Goal: Information Seeking & Learning: Learn about a topic

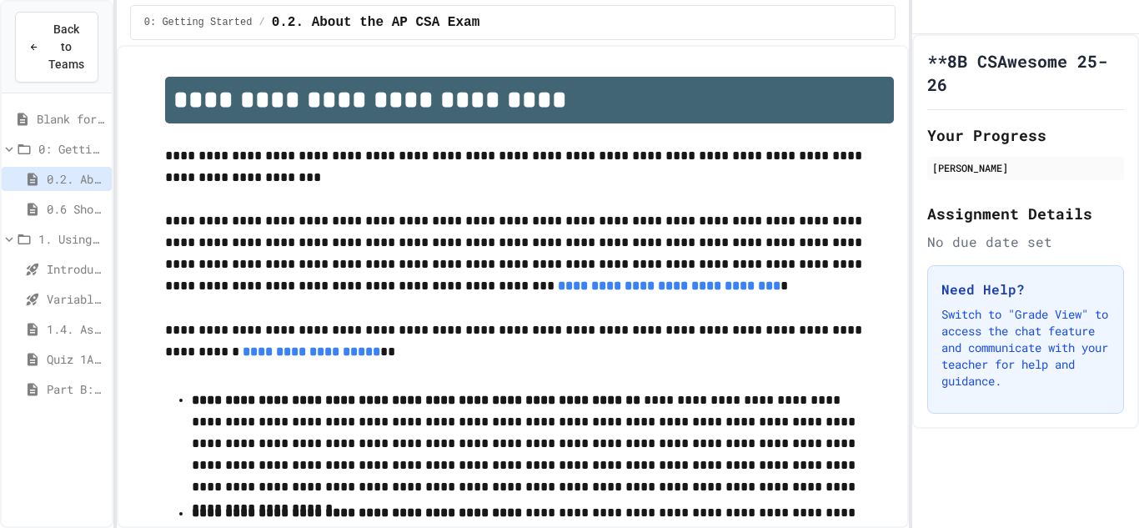
click at [74, 363] on span "Quiz 1A 1.1-1.4" at bounding box center [76, 359] width 58 height 18
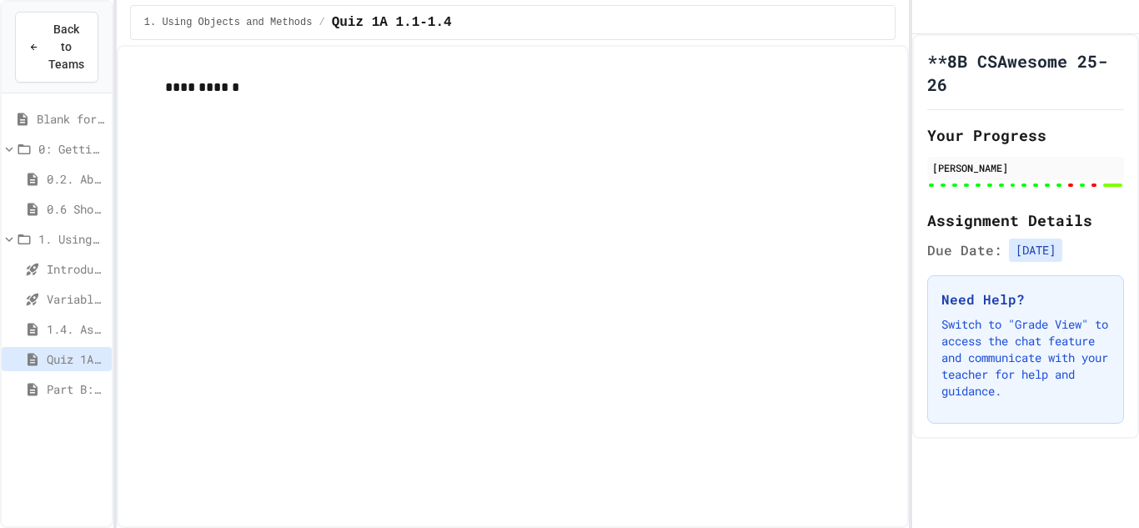
click at [61, 305] on span "Variables and Data Types - Quiz" at bounding box center [76, 299] width 58 height 18
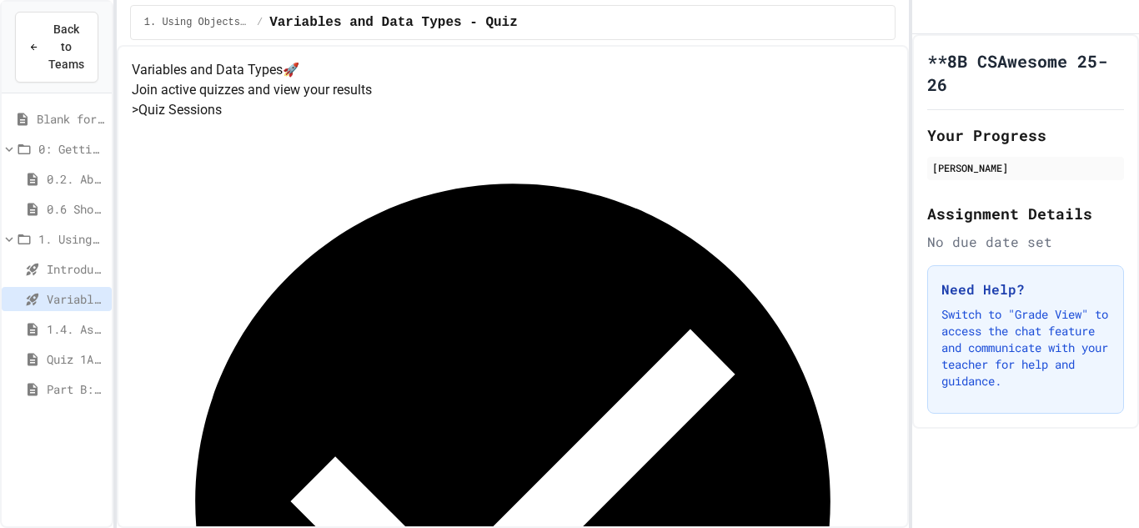
click at [84, 269] on span "Introduction to Algorithms, Programming, and Compilers" at bounding box center [76, 269] width 58 height 18
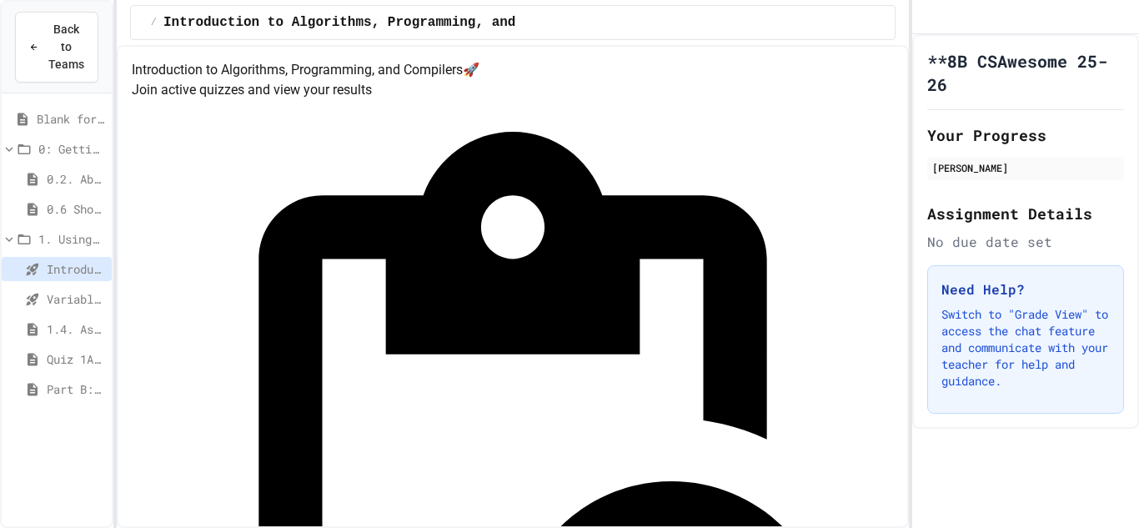
click at [67, 419] on span "Casting and Ranges of Variables" at bounding box center [71, 419] width 68 height 18
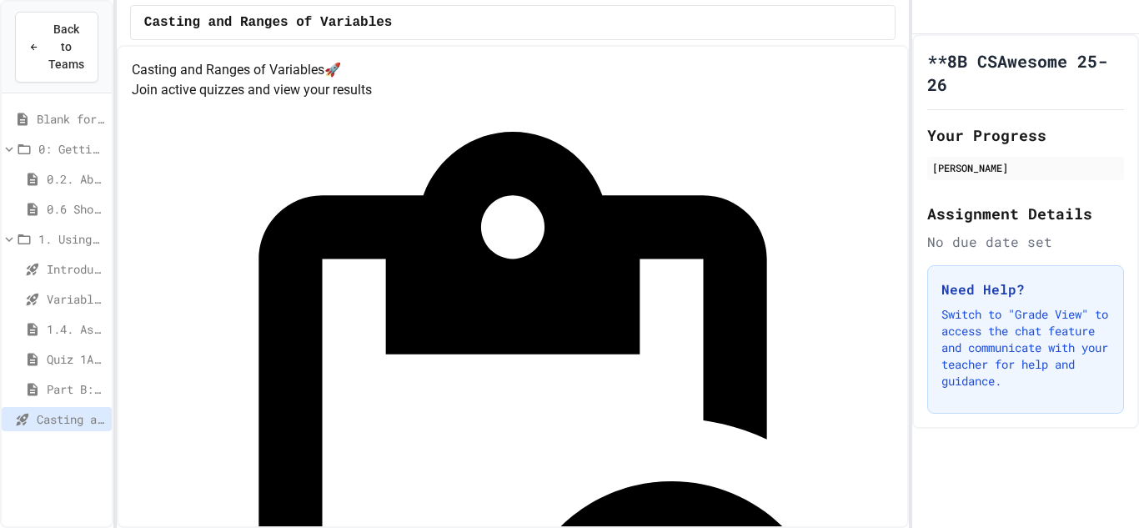
click at [68, 441] on span "Compound Assignment Operators" at bounding box center [71, 449] width 68 height 18
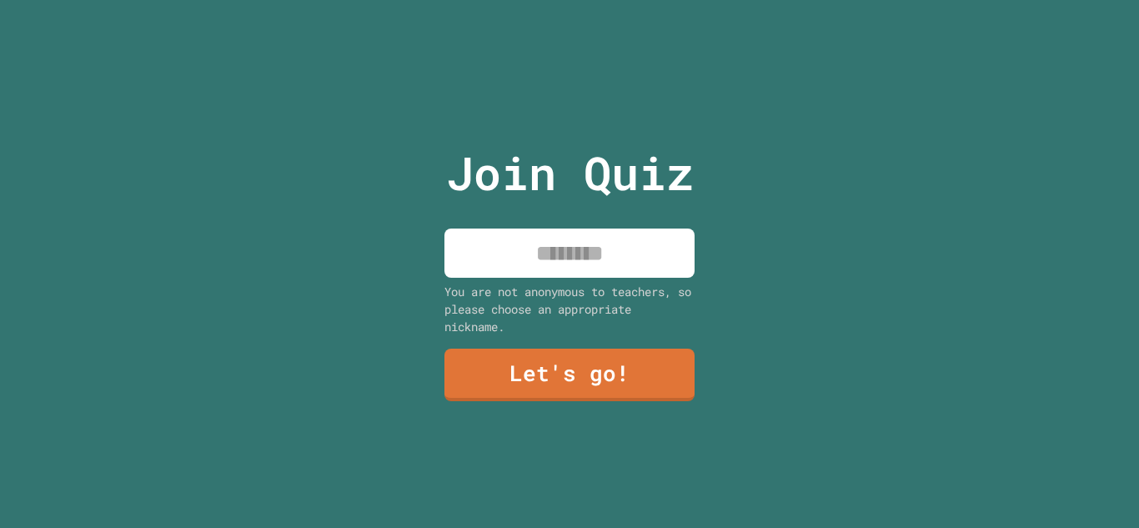
click at [548, 244] on input at bounding box center [570, 253] width 250 height 49
type input "***"
click at [581, 368] on link "Let's go!" at bounding box center [570, 375] width 252 height 53
click at [548, 258] on input at bounding box center [570, 253] width 250 height 49
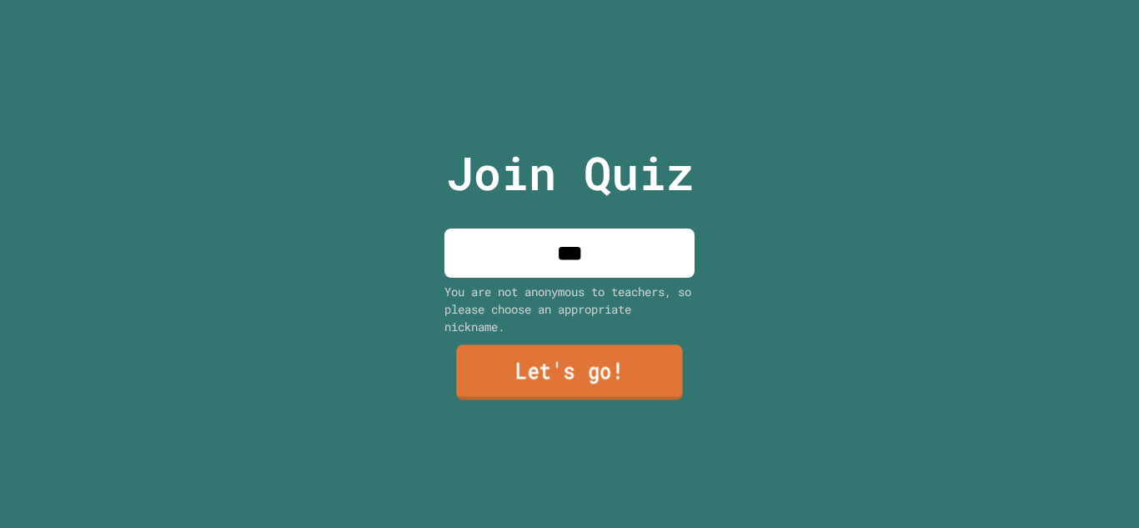
type input "***"
click at [557, 387] on link "Let's go!" at bounding box center [569, 372] width 227 height 55
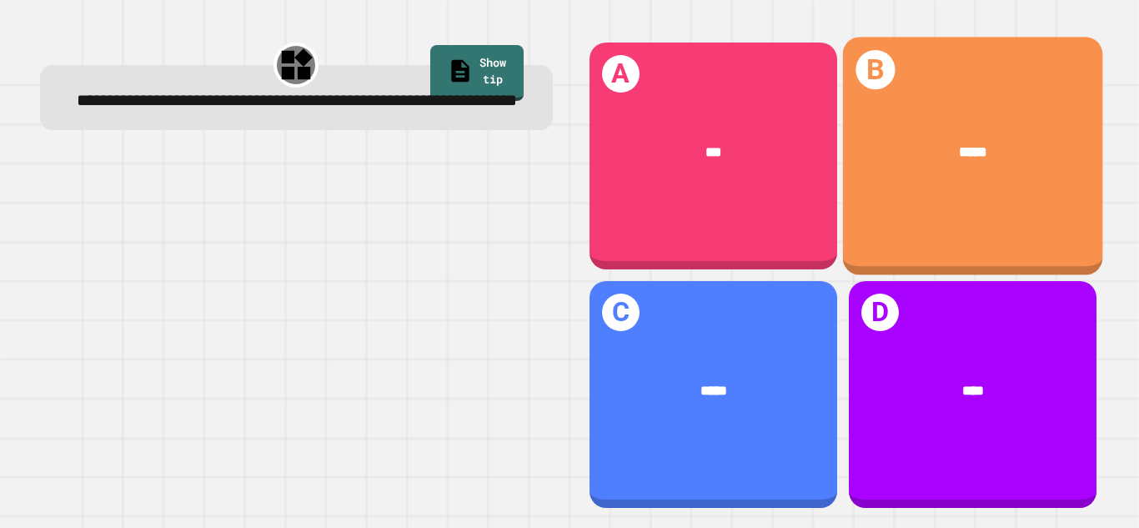
click at [1017, 144] on div "*****" at bounding box center [973, 152] width 202 height 22
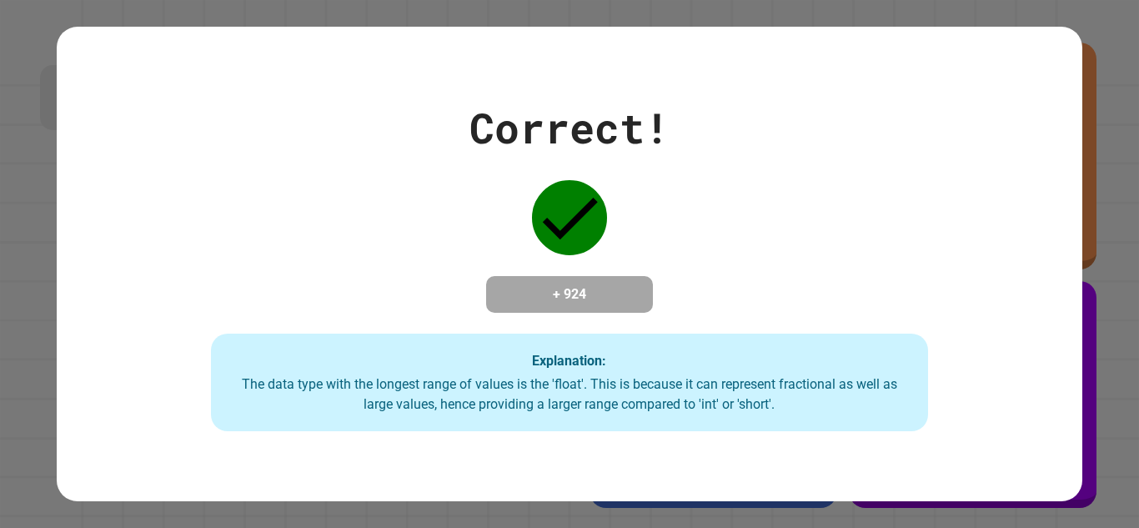
click at [648, 231] on div "Correct! + 924 Explanation: The data type with the longest range of values is t…" at bounding box center [569, 264] width 1025 height 335
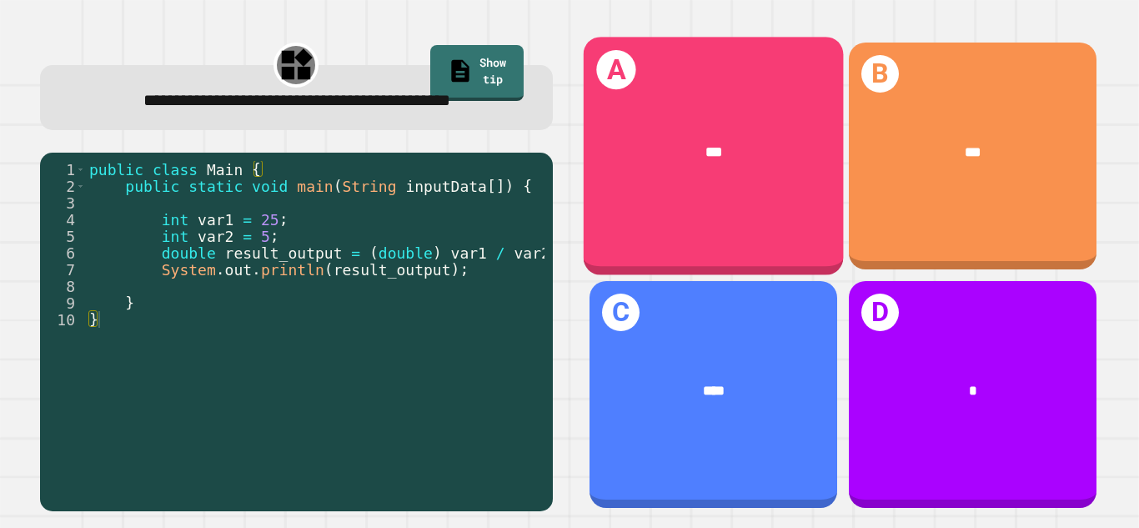
click at [717, 176] on div "***" at bounding box center [713, 151] width 260 height 79
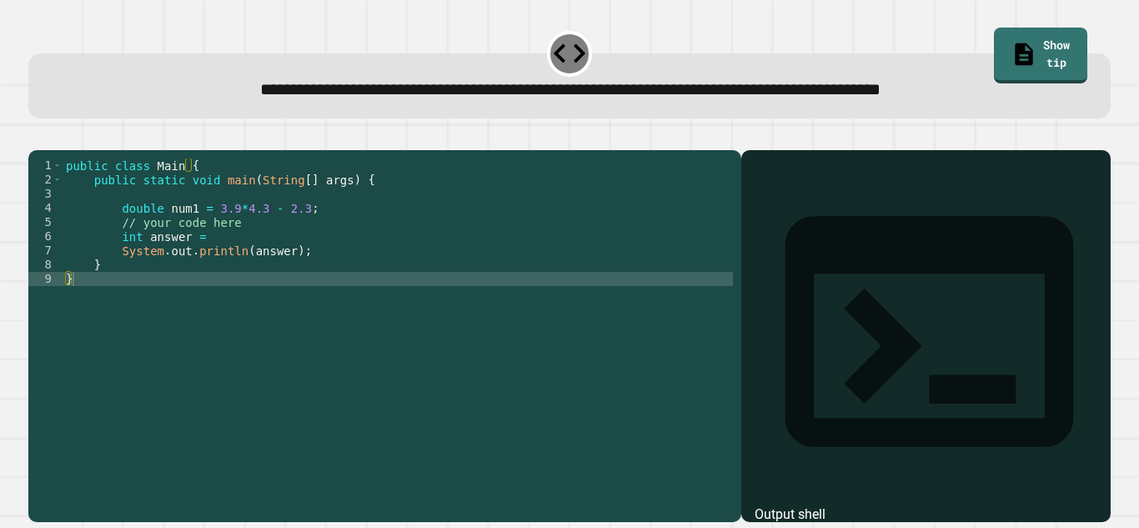
click at [195, 286] on div "public class Main { public static void main ( String [ ] args ) { double num1 =…" at bounding box center [398, 328] width 671 height 340
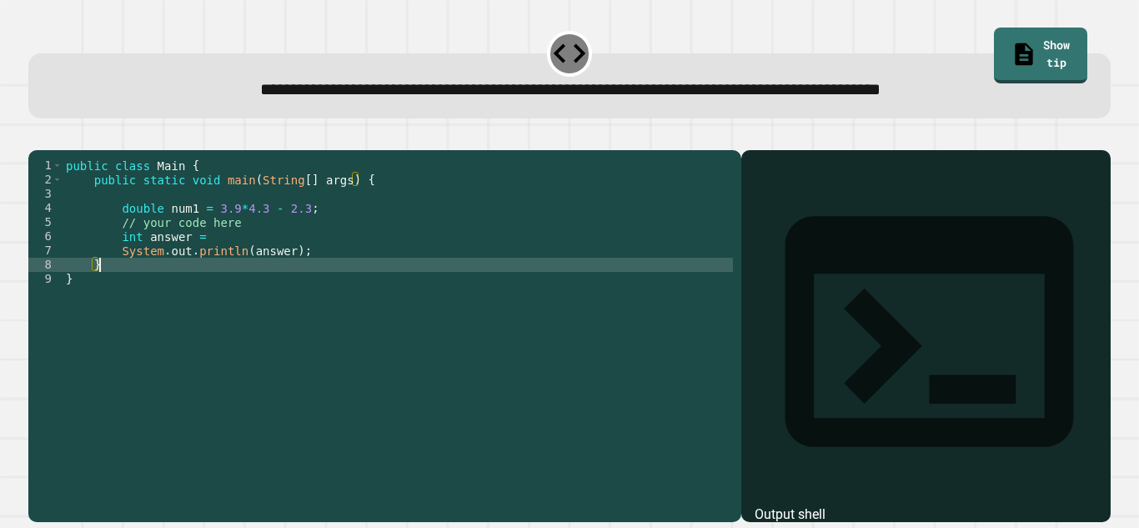
click at [229, 257] on div "public class Main { public static void main ( String [ ] args ) { double num1 =…" at bounding box center [398, 328] width 671 height 340
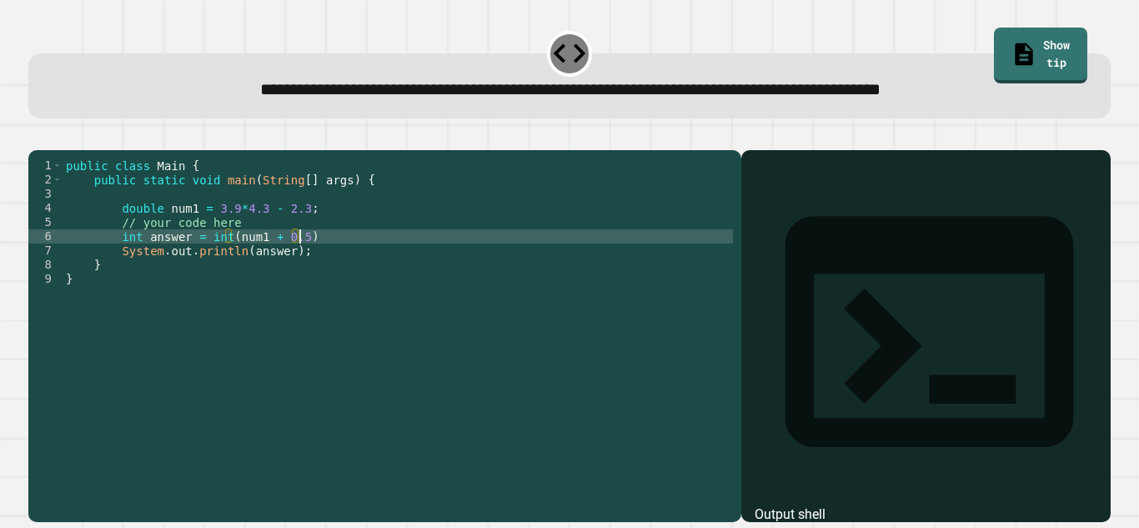
scroll to position [0, 29]
click at [37, 137] on icon "button" at bounding box center [37, 137] width 0 height 0
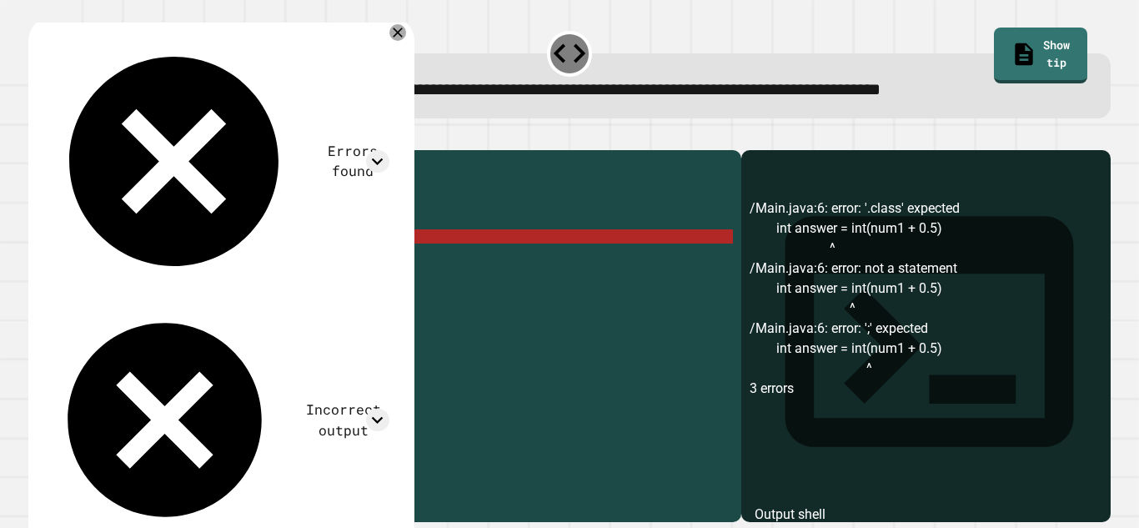
click at [284, 250] on div "public class Main { public static void main ( String [ ] args ) { double num1 =…" at bounding box center [398, 328] width 671 height 340
click at [384, 417] on icon at bounding box center [378, 420] width 12 height 7
click at [389, 409] on icon at bounding box center [377, 420] width 23 height 23
click at [380, 150] on icon at bounding box center [377, 161] width 23 height 23
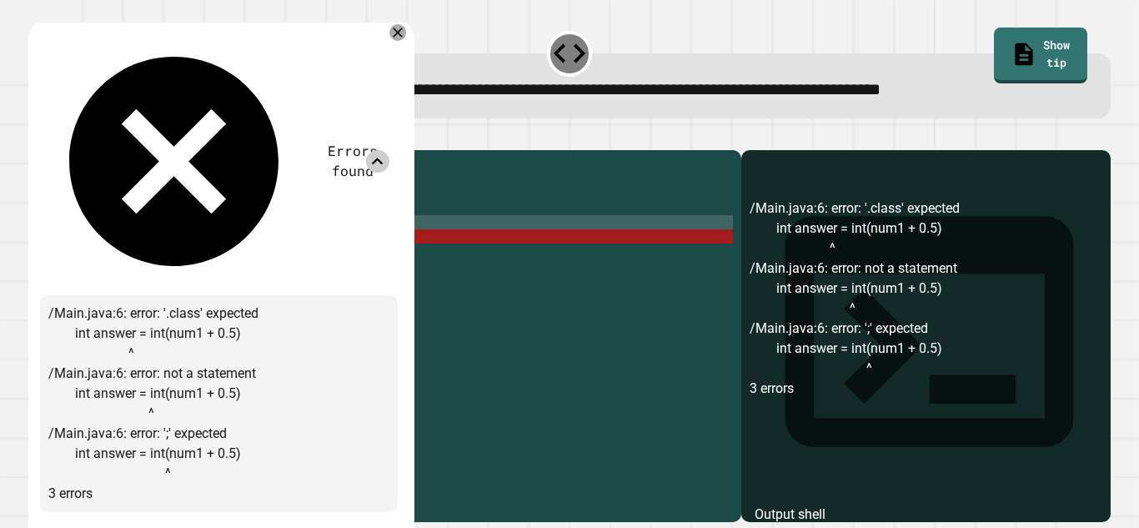
click at [382, 158] on icon at bounding box center [378, 161] width 12 height 7
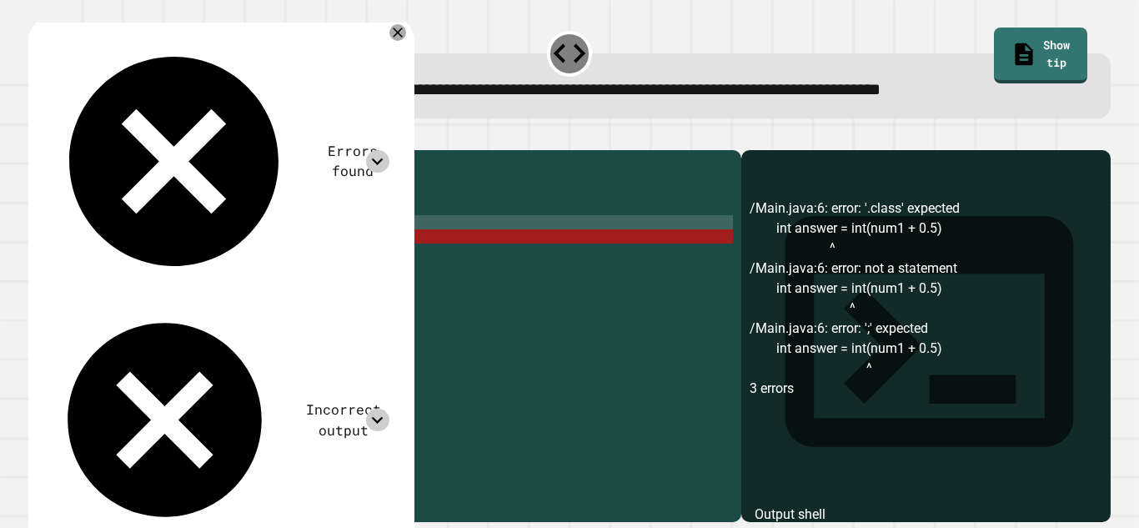
click at [231, 262] on div "public class Main { public static void main ( String [ ] args ) { double num1 =…" at bounding box center [398, 328] width 671 height 340
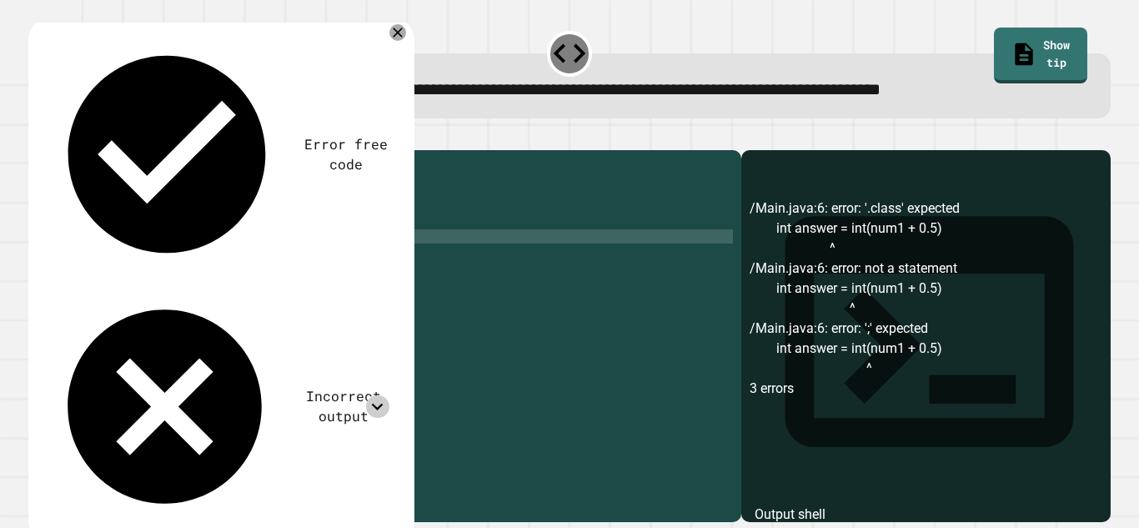
scroll to position [0, 18]
click at [382, 404] on icon at bounding box center [378, 407] width 12 height 7
click at [383, 395] on icon at bounding box center [377, 406] width 23 height 23
click at [211, 261] on div "public class Main { public static void main ( String [ ] args ) { double num1 =…" at bounding box center [398, 328] width 671 height 340
click at [206, 261] on div "public class Main { public static void main ( String [ ] args ) { double num1 =…" at bounding box center [398, 328] width 671 height 340
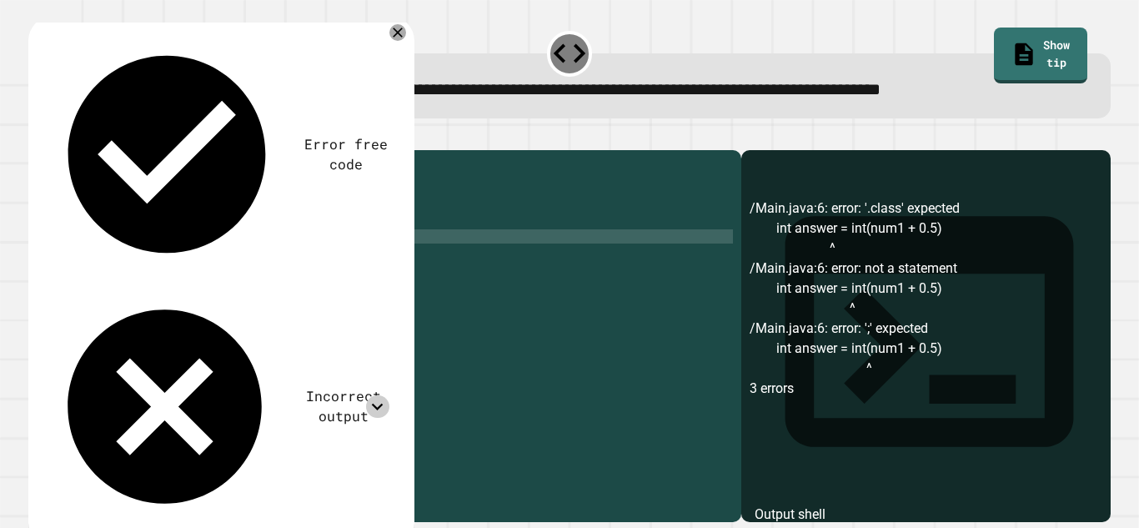
scroll to position [0, 23]
click at [37, 137] on button "button" at bounding box center [37, 137] width 0 height 0
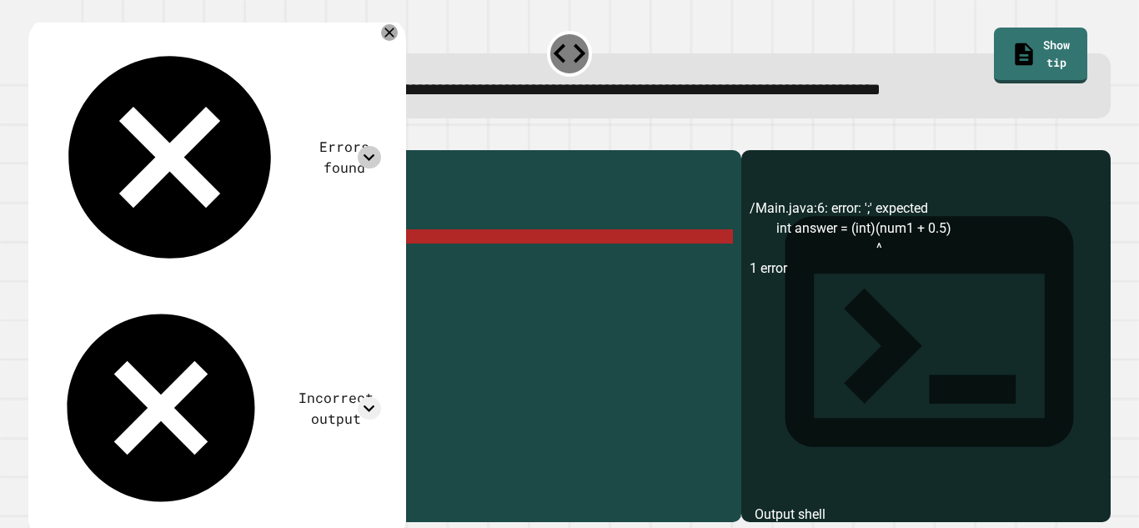
click at [374, 146] on icon at bounding box center [369, 157] width 23 height 23
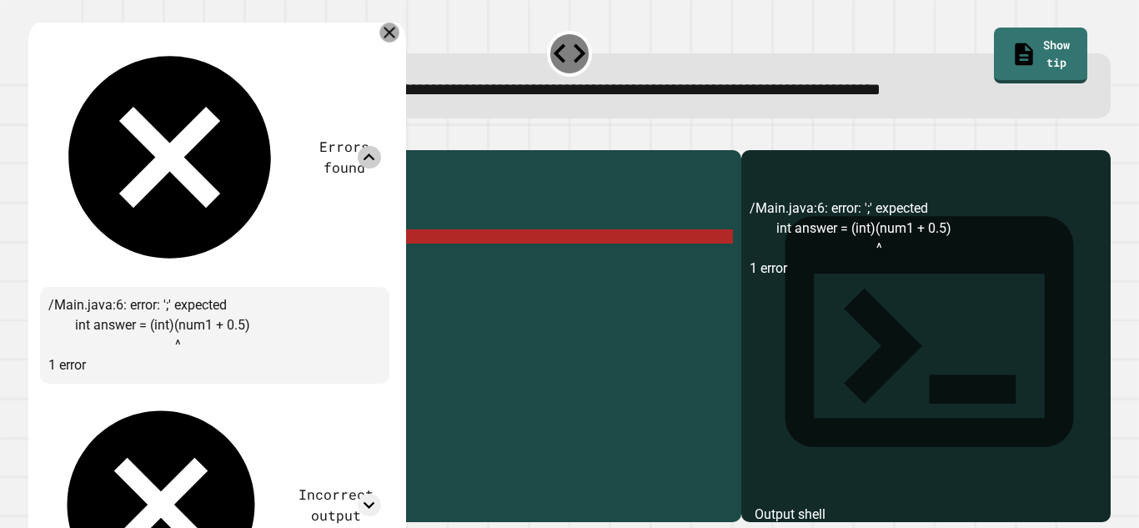
click at [395, 33] on icon at bounding box center [390, 34] width 12 height 12
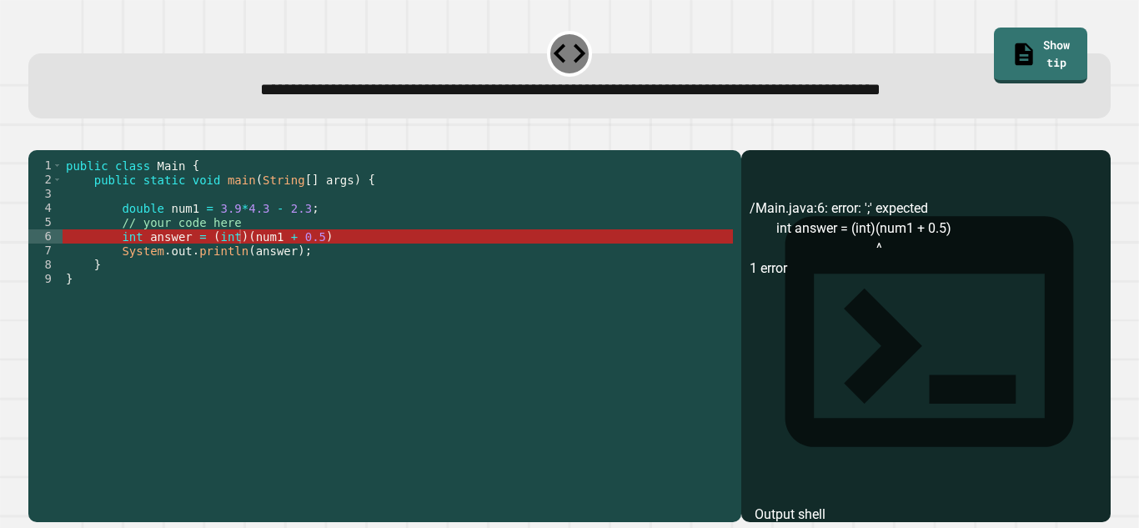
click at [245, 260] on div "public class Main { public static void main ( String [ ] args ) { double num1 =…" at bounding box center [398, 328] width 671 height 340
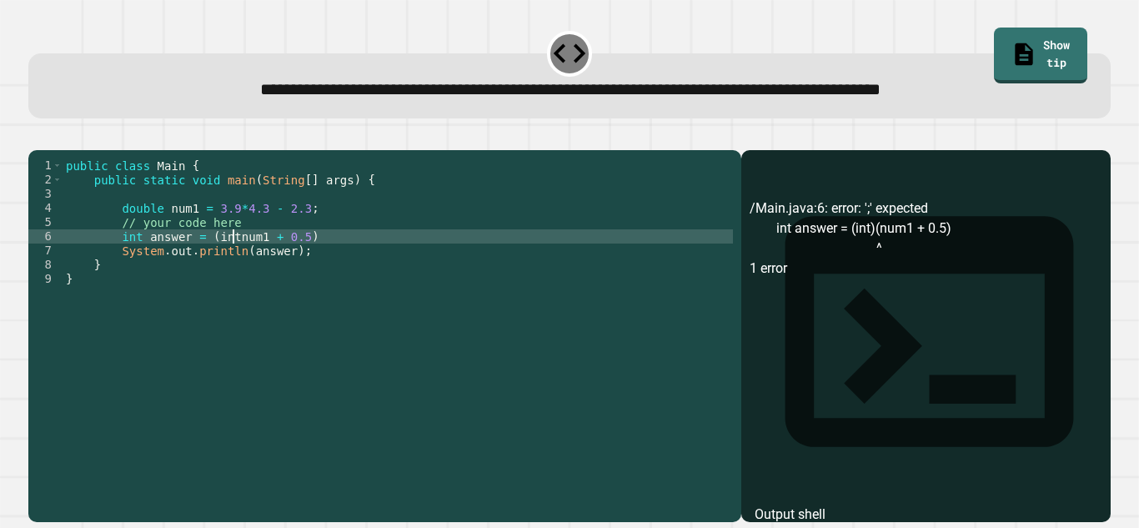
click at [313, 264] on div "public class Main { public static void main ( String [ ] args ) { double num1 =…" at bounding box center [398, 328] width 671 height 340
click at [37, 137] on icon "button" at bounding box center [37, 137] width 0 height 0
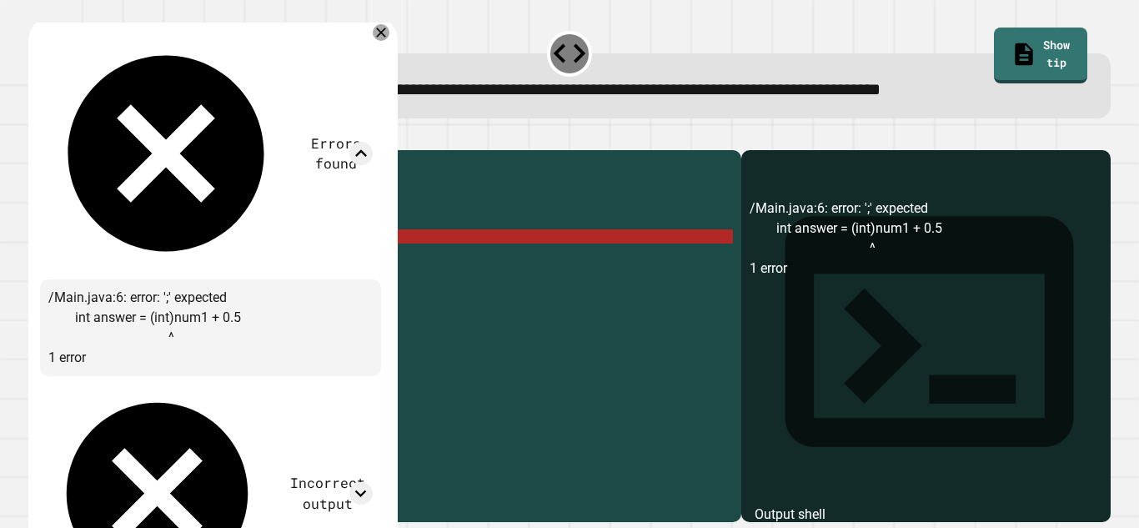
click at [319, 259] on div "public class Main { public static void main ( String [ ] args ) { double num1 =…" at bounding box center [398, 328] width 671 height 340
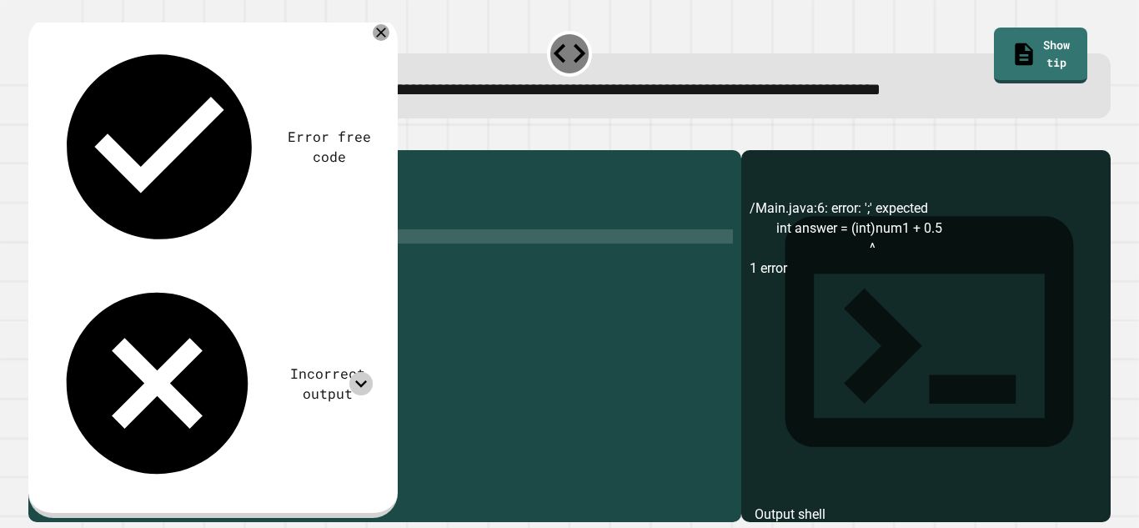
click at [366, 372] on icon at bounding box center [360, 383] width 23 height 23
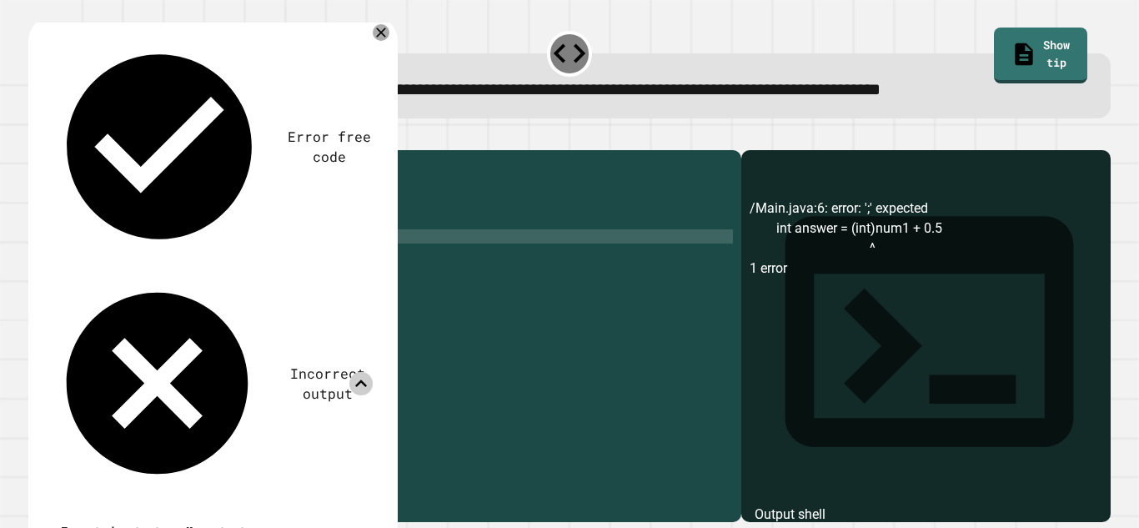
click at [368, 372] on icon at bounding box center [360, 383] width 23 height 23
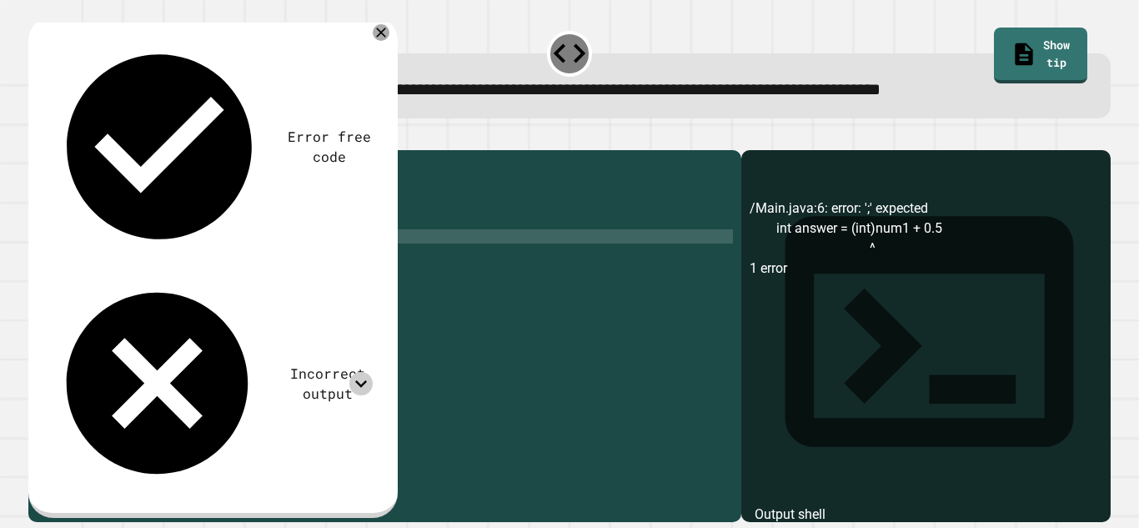
click at [366, 372] on icon at bounding box center [360, 383] width 23 height 23
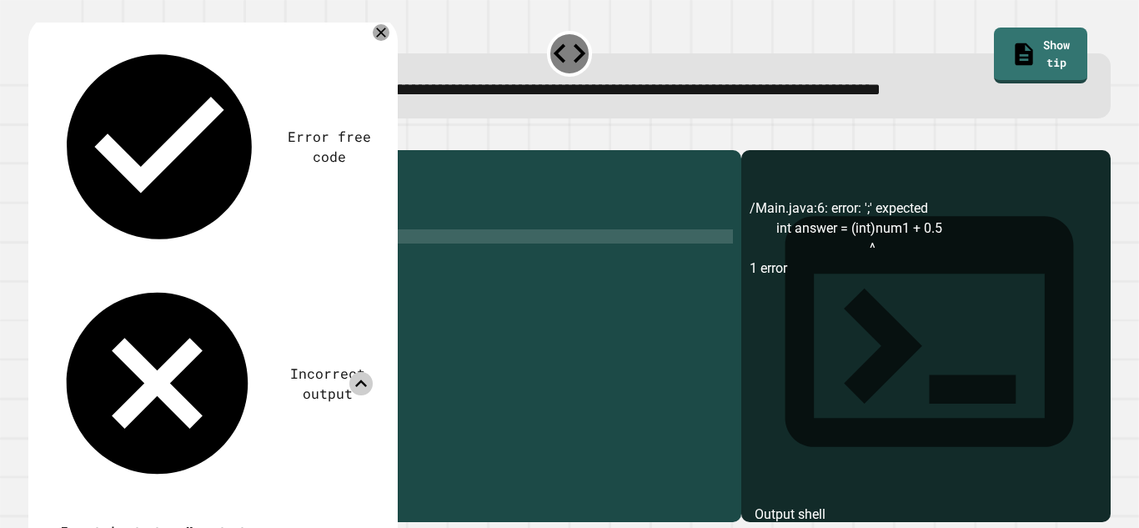
click at [366, 372] on icon at bounding box center [360, 383] width 23 height 23
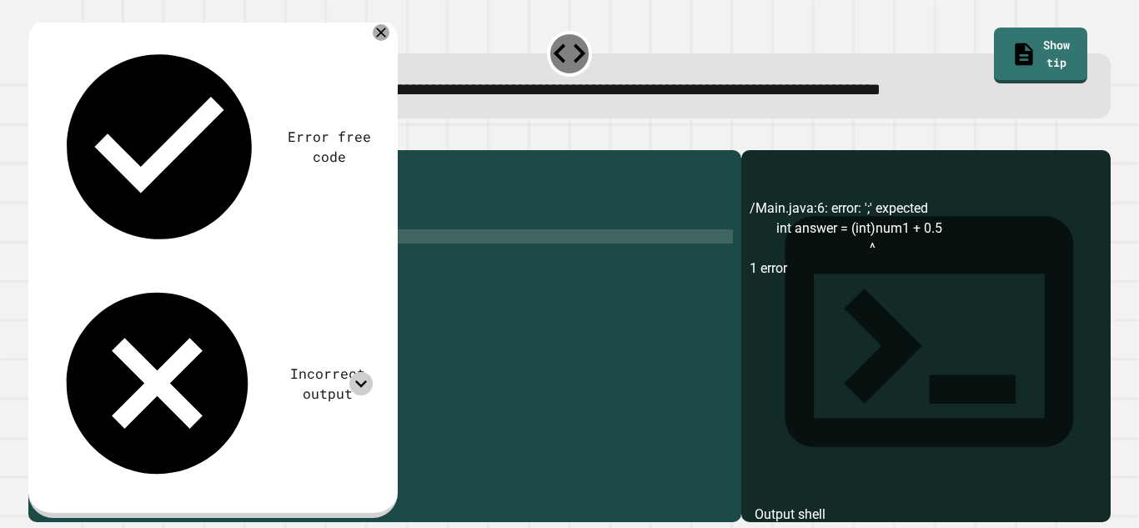
click at [239, 267] on div "public class Main { public static void main ( String [ ] args ) { double num1 =…" at bounding box center [398, 328] width 671 height 340
click at [37, 137] on icon "button" at bounding box center [37, 137] width 0 height 0
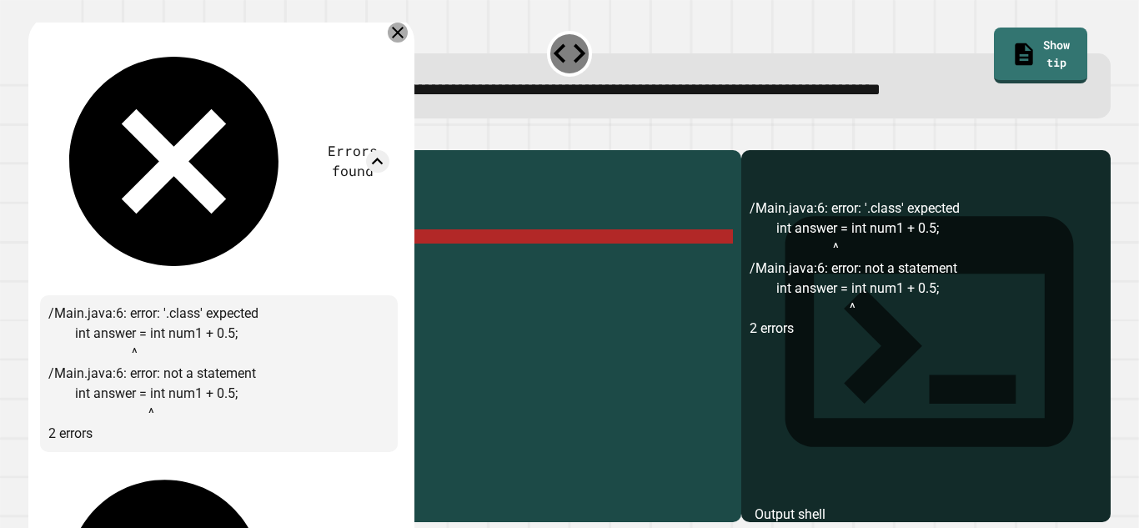
click at [401, 29] on icon at bounding box center [398, 33] width 20 height 20
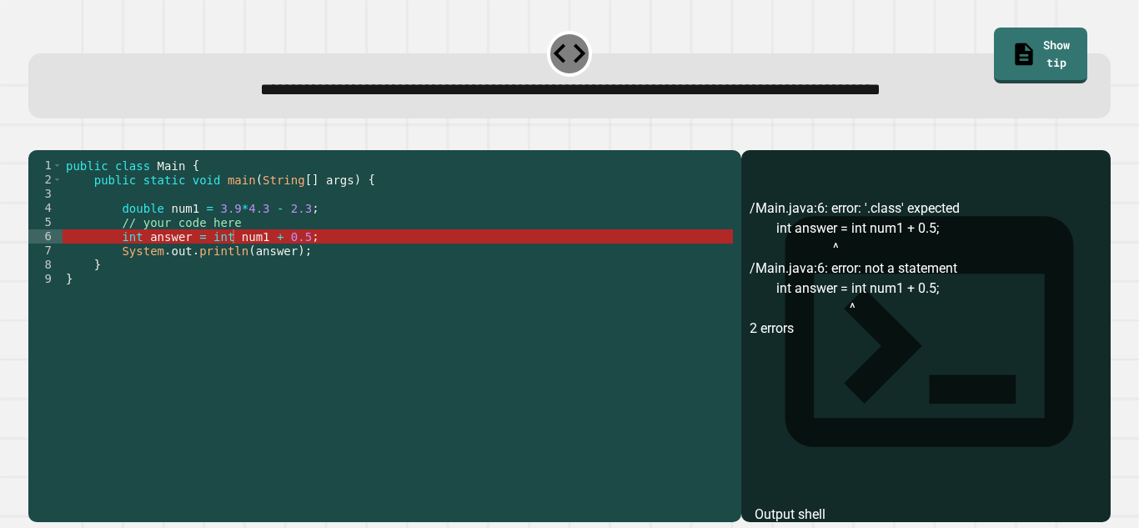
click at [233, 260] on div "public class Main { public static void main ( String [ ] args ) { double num1 =…" at bounding box center [398, 328] width 671 height 340
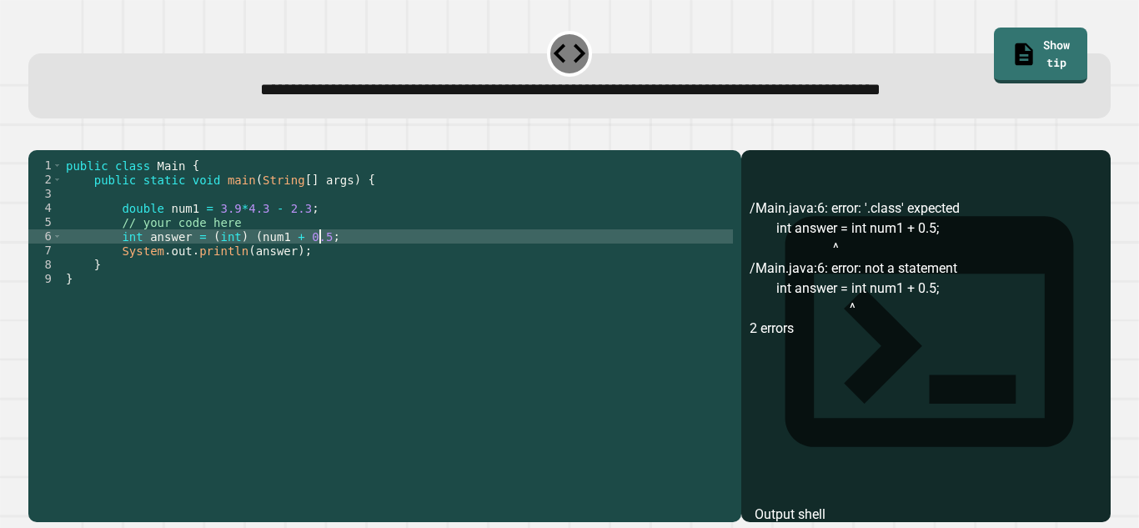
scroll to position [0, 33]
type textarea "**********"
click at [37, 137] on button "button" at bounding box center [37, 137] width 0 height 0
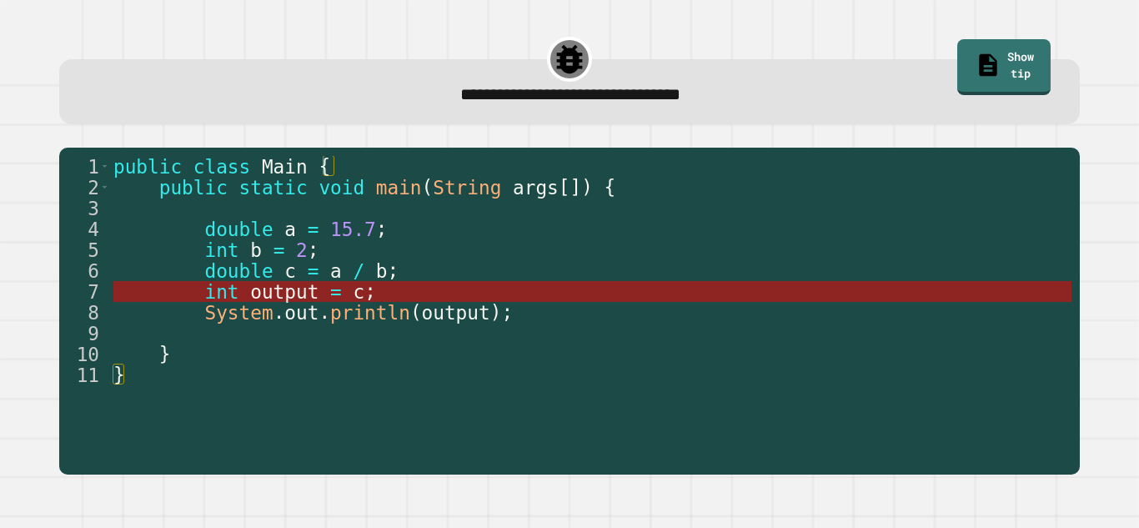
click at [299, 295] on span "output" at bounding box center [284, 292] width 68 height 22
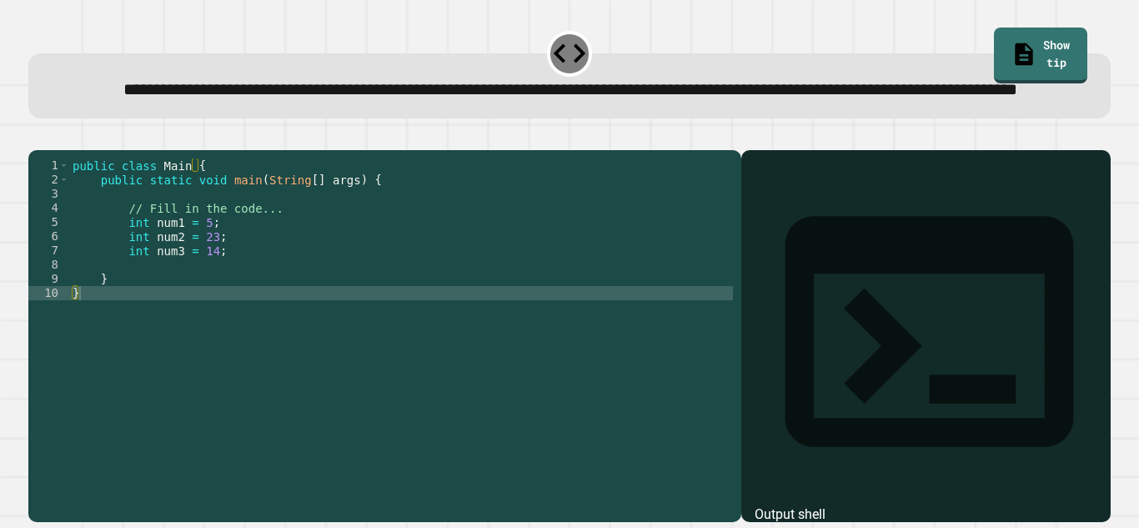
click at [175, 316] on div "public class Main { public static void main ( String [ ] args ) { // Fill in th…" at bounding box center [401, 314] width 664 height 312
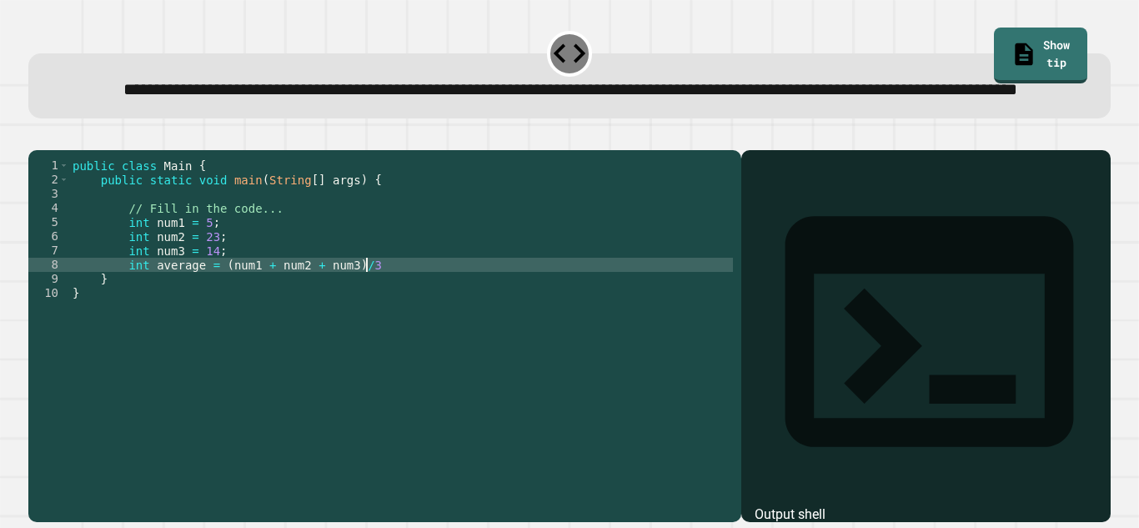
scroll to position [0, 36]
click at [217, 316] on div "public class Main { public static void main ( String [ ] args ) { // Fill in th…" at bounding box center [401, 314] width 664 height 312
click at [37, 137] on icon "button" at bounding box center [37, 137] width 0 height 0
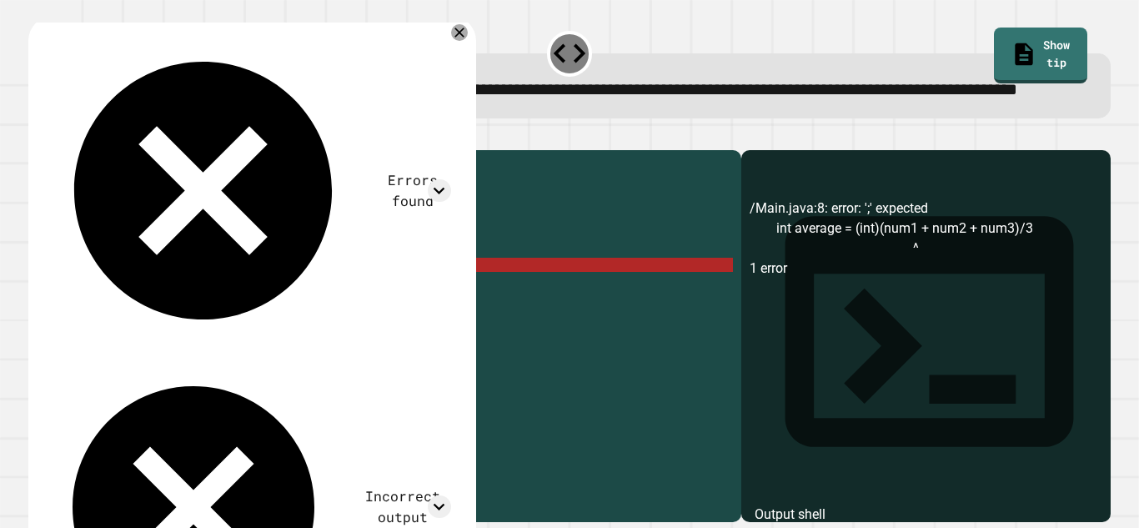
click at [147, 314] on div "public class Main { public static void main ( String [ ] args ) { // Fill in th…" at bounding box center [401, 314] width 664 height 312
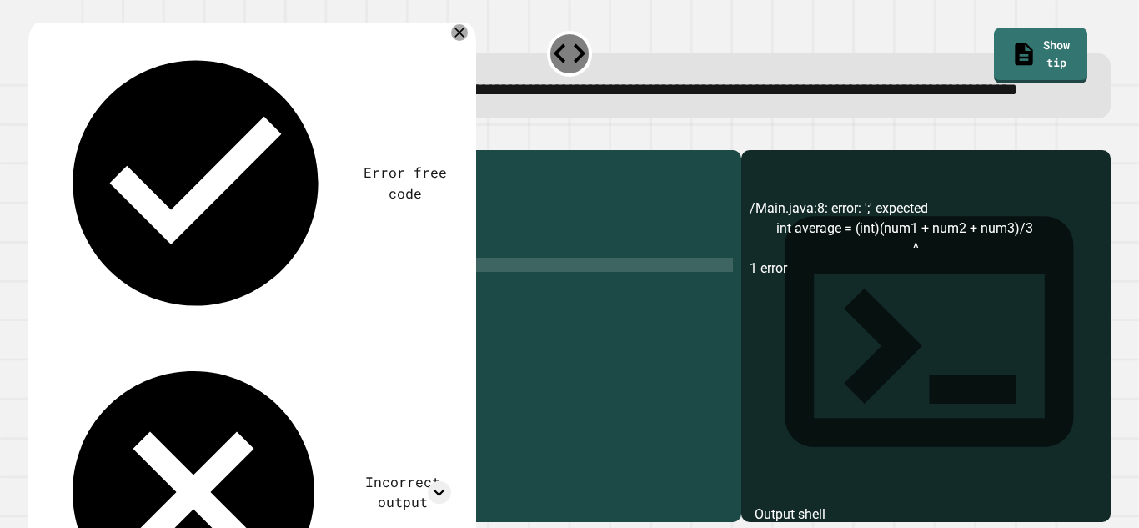
scroll to position [0, 13]
click at [264, 317] on div "public class Main { public static void main ( String [ ] args ) { // Fill in th…" at bounding box center [401, 314] width 664 height 312
click at [37, 137] on icon "button" at bounding box center [37, 137] width 0 height 0
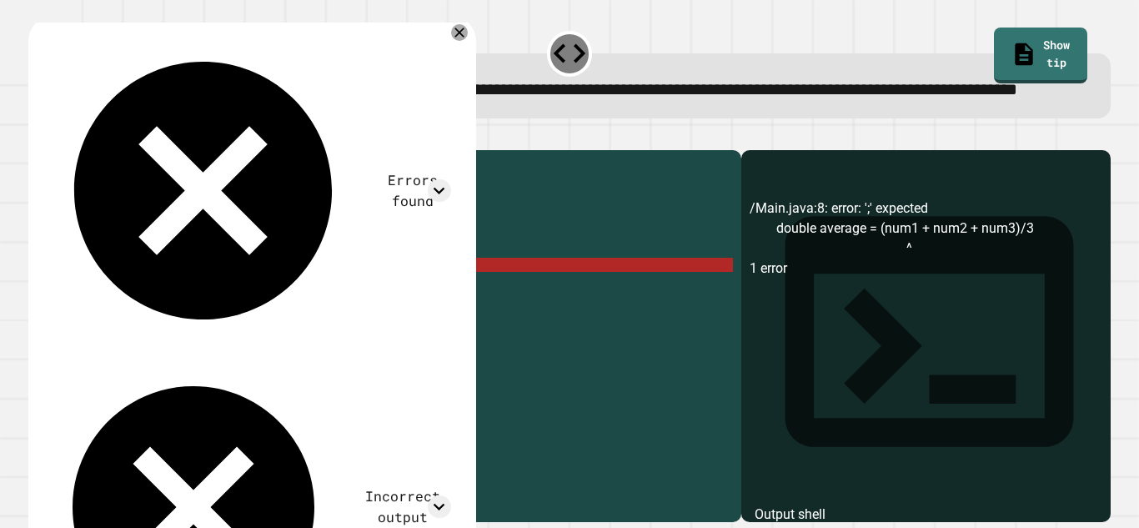
click at [390, 308] on div "public class Main { public static void main ( String [ ] args ) { // Fill in th…" at bounding box center [401, 314] width 664 height 312
click at [391, 313] on div "public class Main { public static void main ( String [ ] args ) { // Fill in th…" at bounding box center [401, 314] width 664 height 312
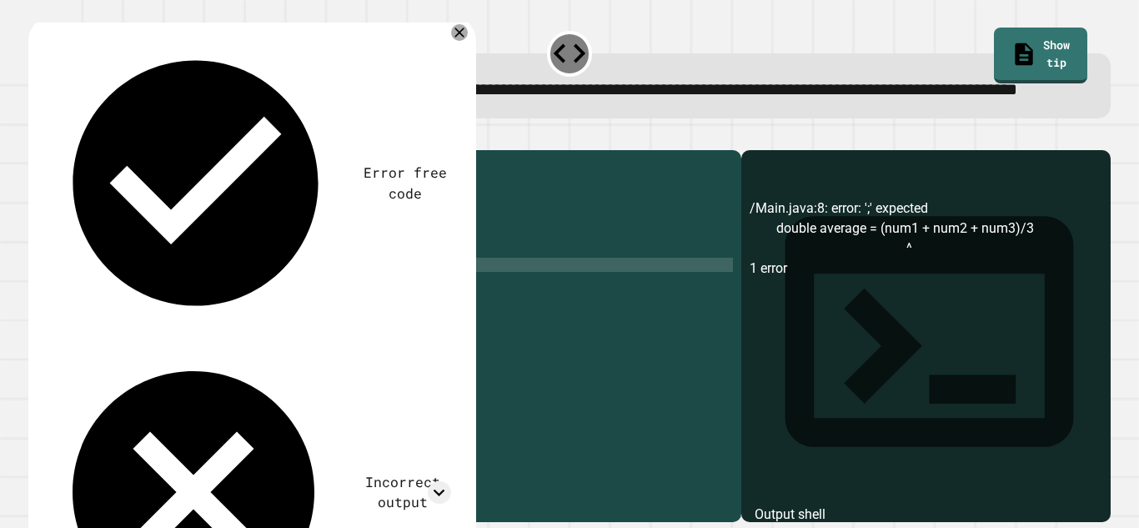
click at [37, 137] on button "button" at bounding box center [37, 137] width 0 height 0
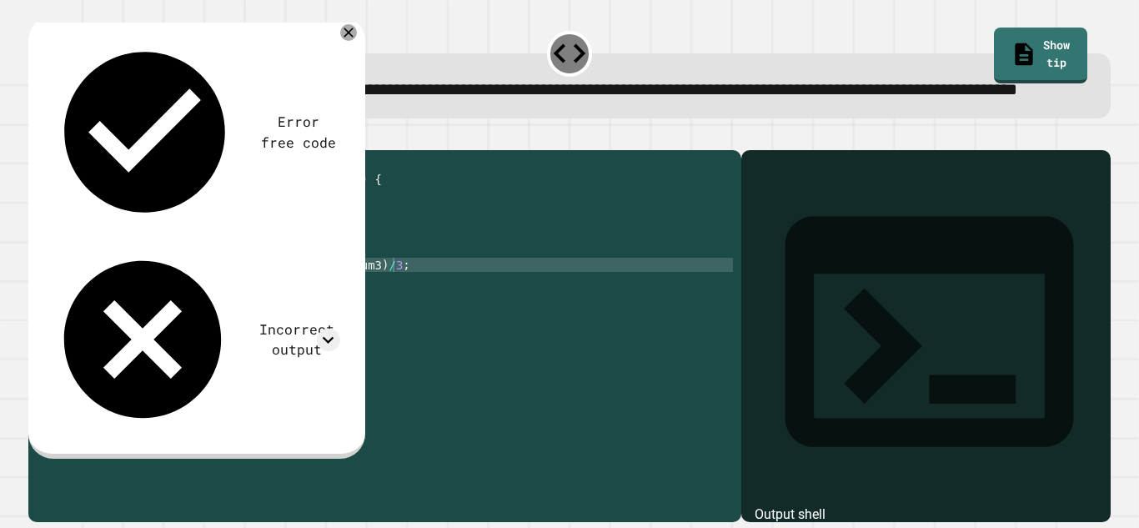
click at [240, 316] on div "public class Main { public static void main ( String [ ] args ) { // Fill in th…" at bounding box center [401, 314] width 664 height 312
click at [50, 153] on icon "button" at bounding box center [47, 147] width 9 height 12
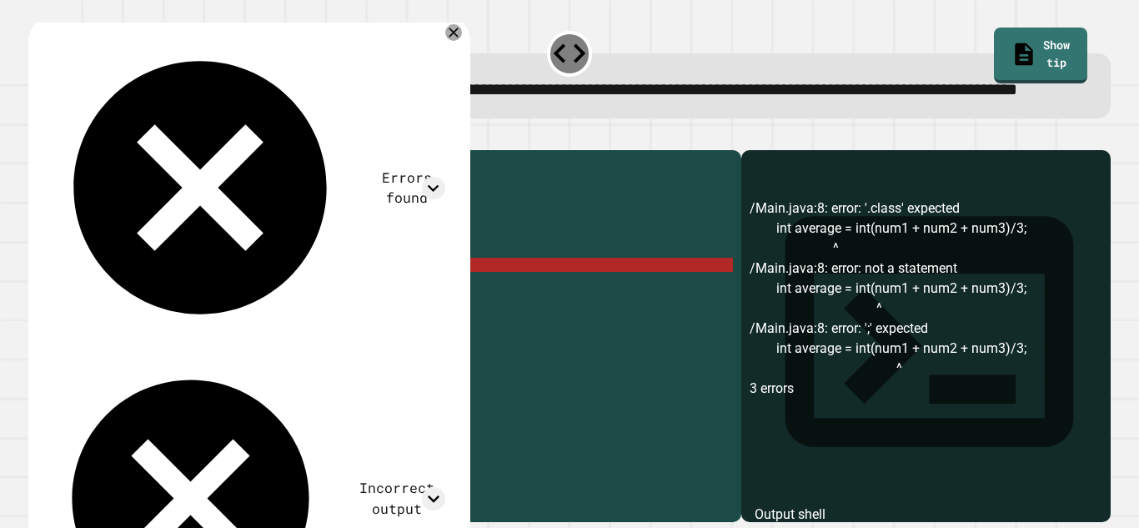
click at [349, 478] on div "Incorrect output" at bounding box center [397, 498] width 96 height 41
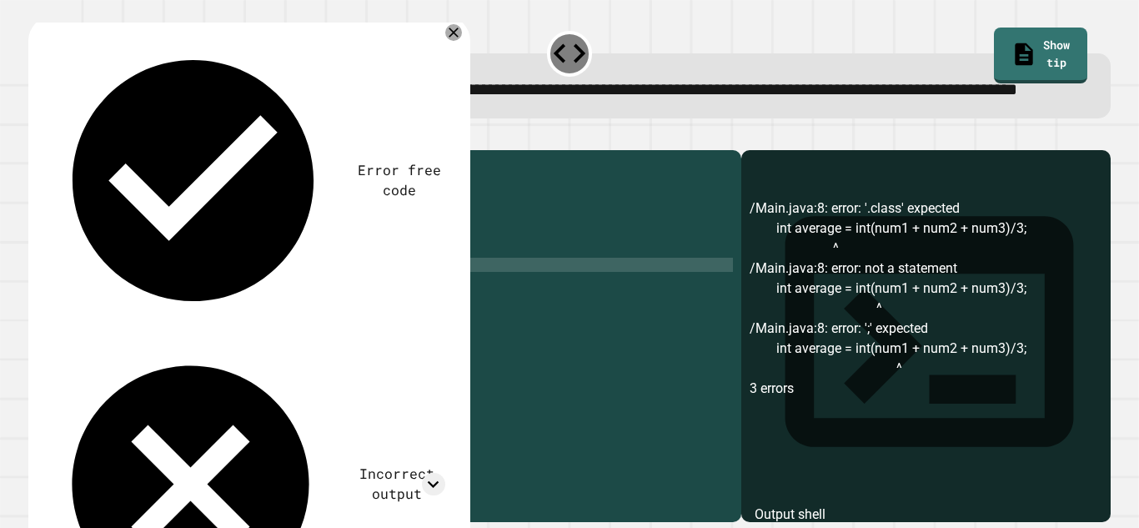
scroll to position [0, 22]
click at [427, 310] on div "**********" at bounding box center [569, 326] width 1083 height 392
click at [427, 310] on div "public class Main { public static void main ( String [ ] args ) { // Fill in th…" at bounding box center [401, 314] width 664 height 312
click at [37, 137] on icon "button" at bounding box center [37, 137] width 0 height 0
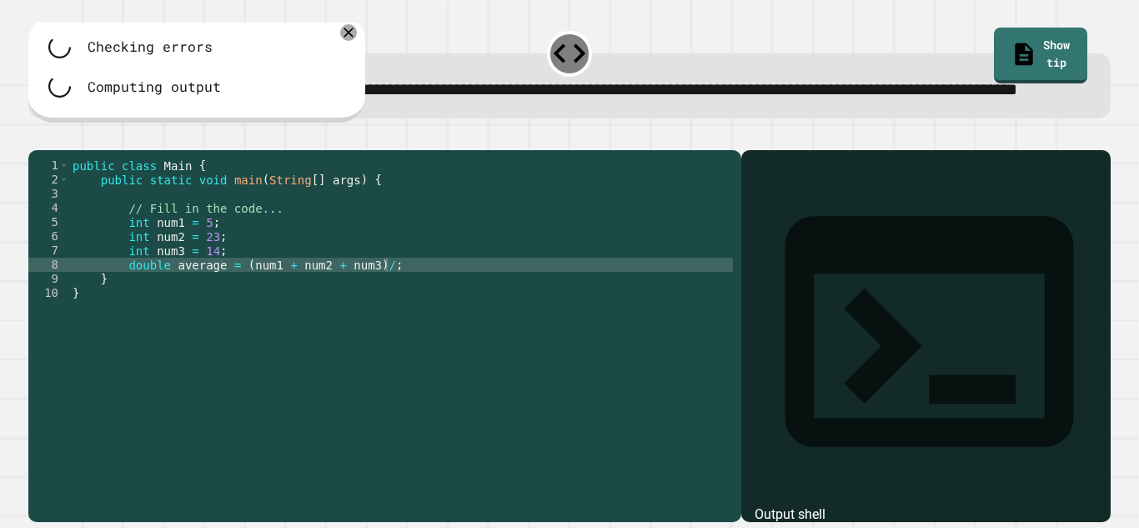
click at [380, 319] on div "public class Main { public static void main ( String [ ] args ) { // Fill in th…" at bounding box center [401, 314] width 664 height 312
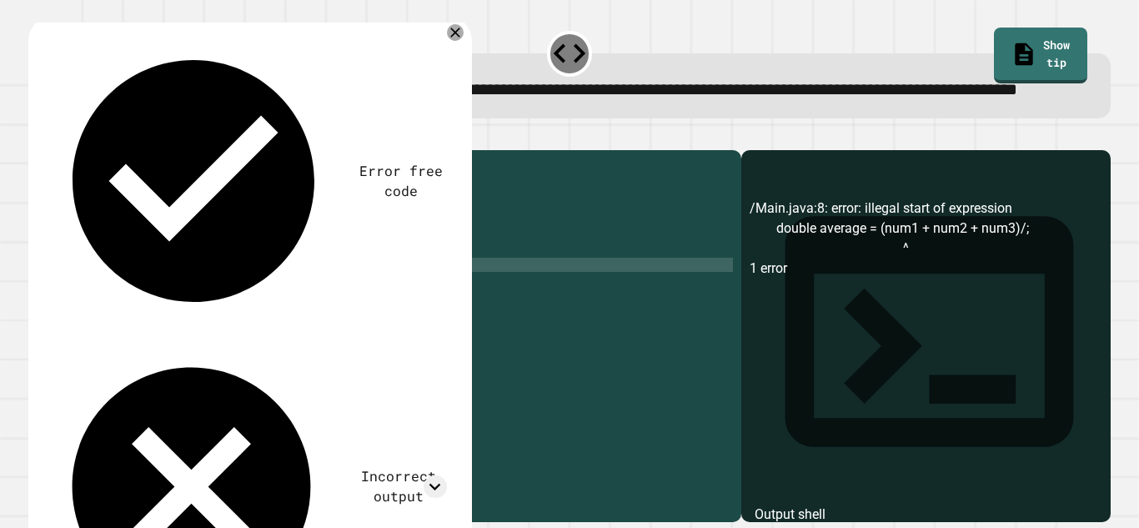
scroll to position [0, 39]
type textarea "**********"
click at [37, 137] on icon "button" at bounding box center [37, 137] width 0 height 0
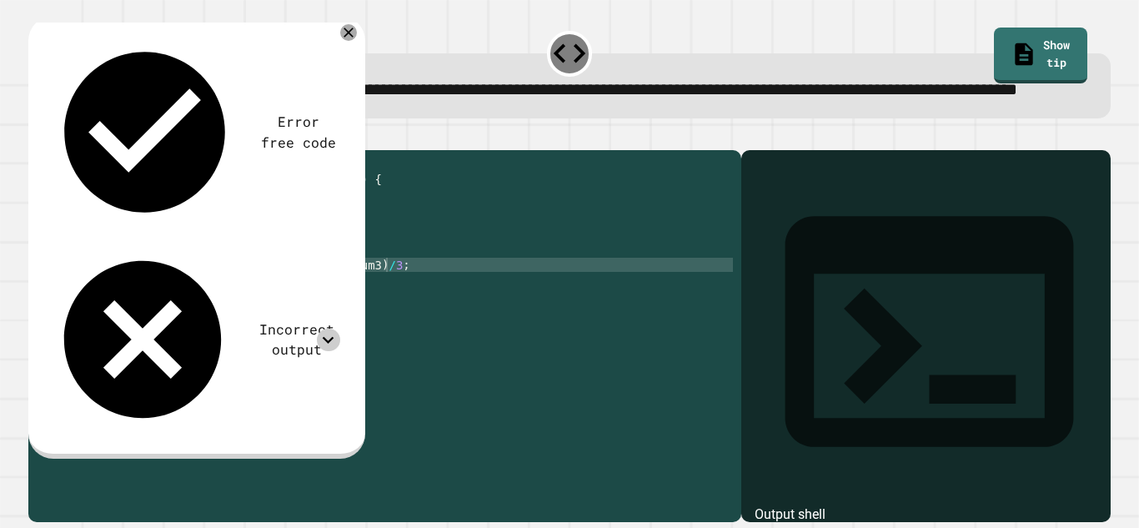
click at [334, 329] on icon at bounding box center [328, 340] width 23 height 23
click at [282, 245] on div "Incorrect output" at bounding box center [194, 339] width 292 height 189
click at [326, 336] on icon at bounding box center [329, 339] width 12 height 7
click at [416, 318] on div "public class Main { public static void main ( String [ ] args ) { // Fill in th…" at bounding box center [401, 314] width 664 height 312
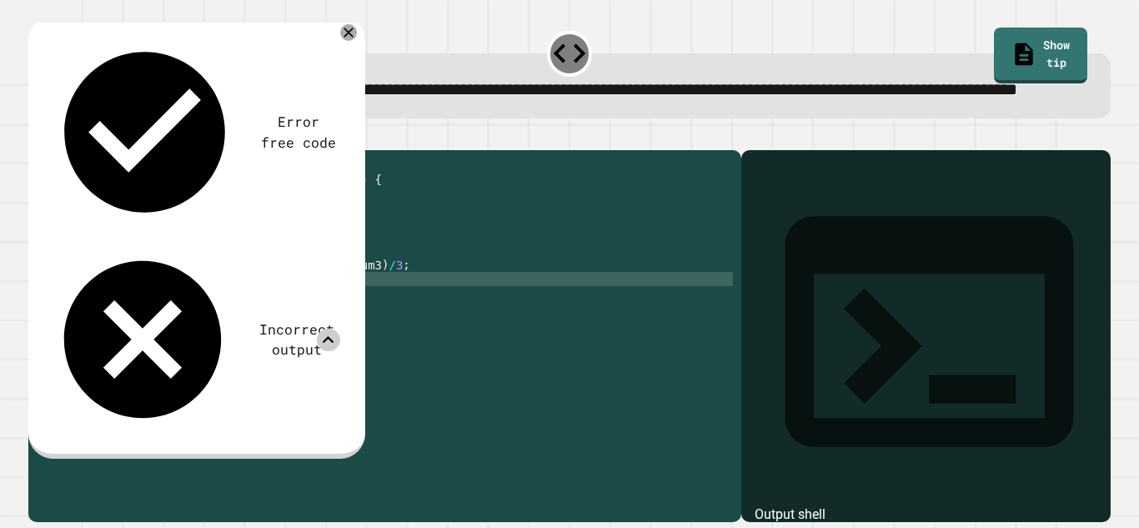
type textarea "**"
click at [53, 153] on icon "button" at bounding box center [47, 147] width 9 height 12
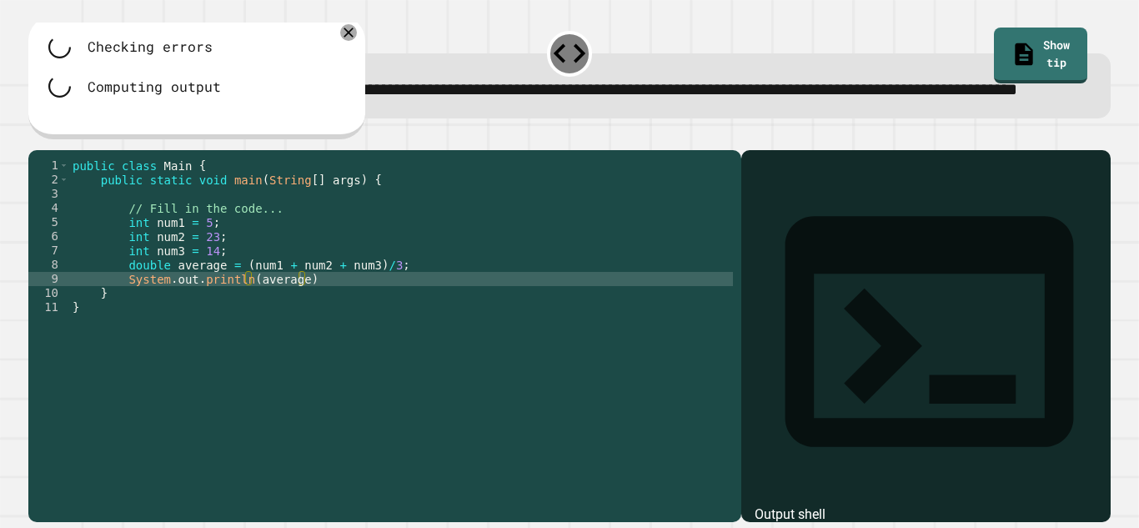
click at [342, 336] on div "public class Main { public static void main ( String [ ] args ) { // Fill in th…" at bounding box center [401, 314] width 664 height 312
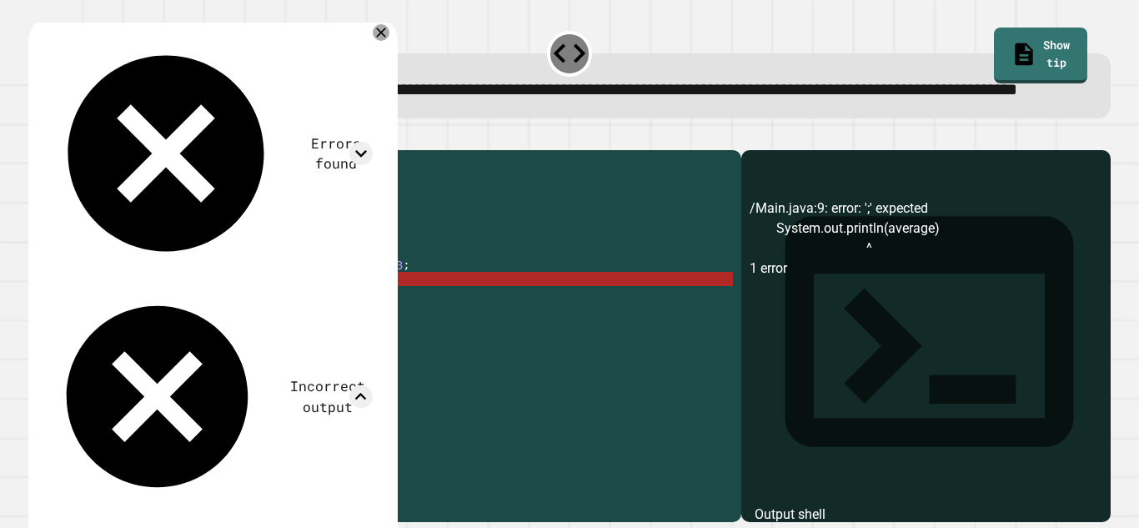
type textarea "**********"
click at [390, 41] on icon at bounding box center [381, 32] width 17 height 17
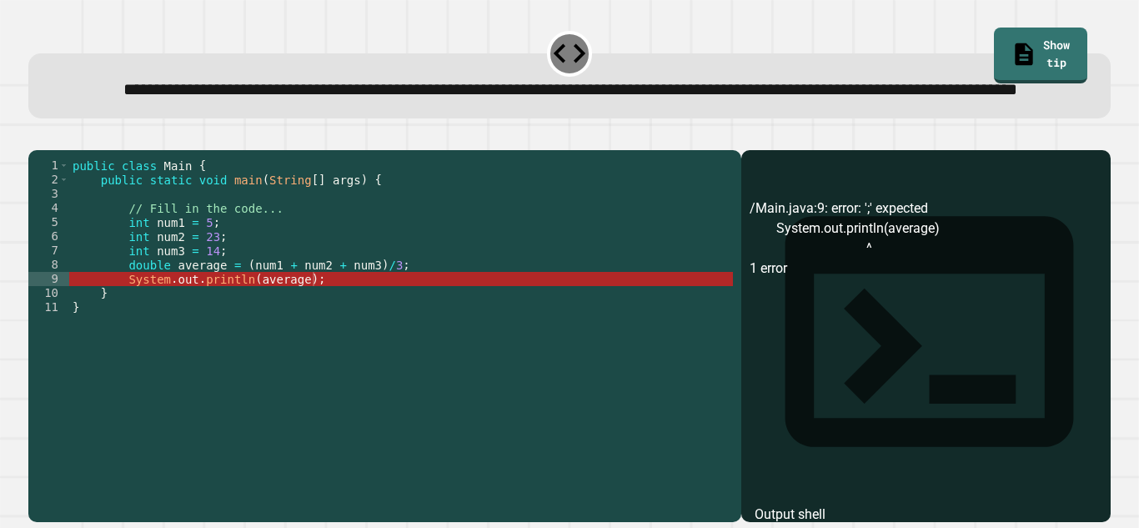
click at [37, 137] on button "button" at bounding box center [37, 137] width 0 height 0
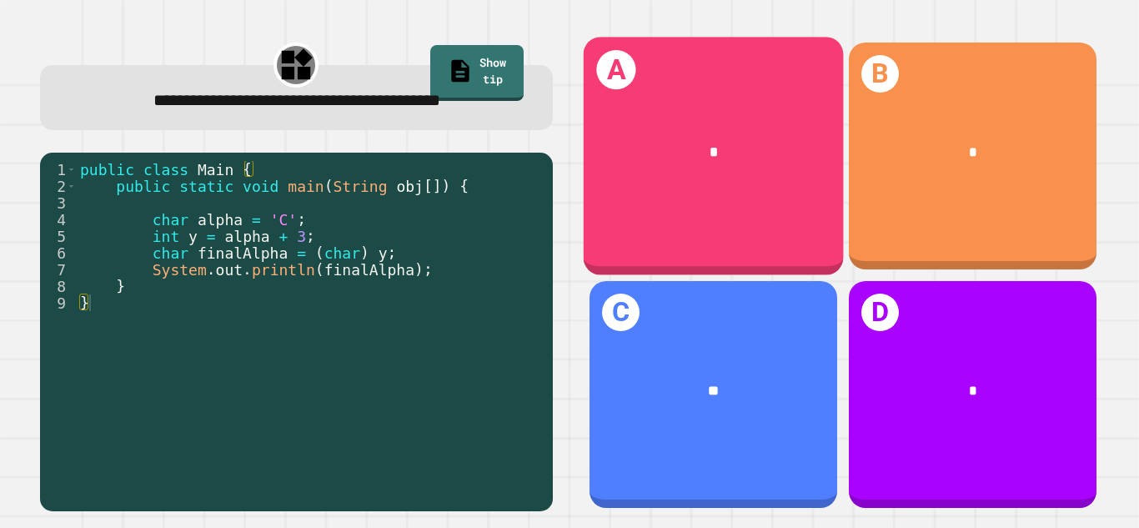
click at [727, 177] on div "*" at bounding box center [713, 151] width 260 height 79
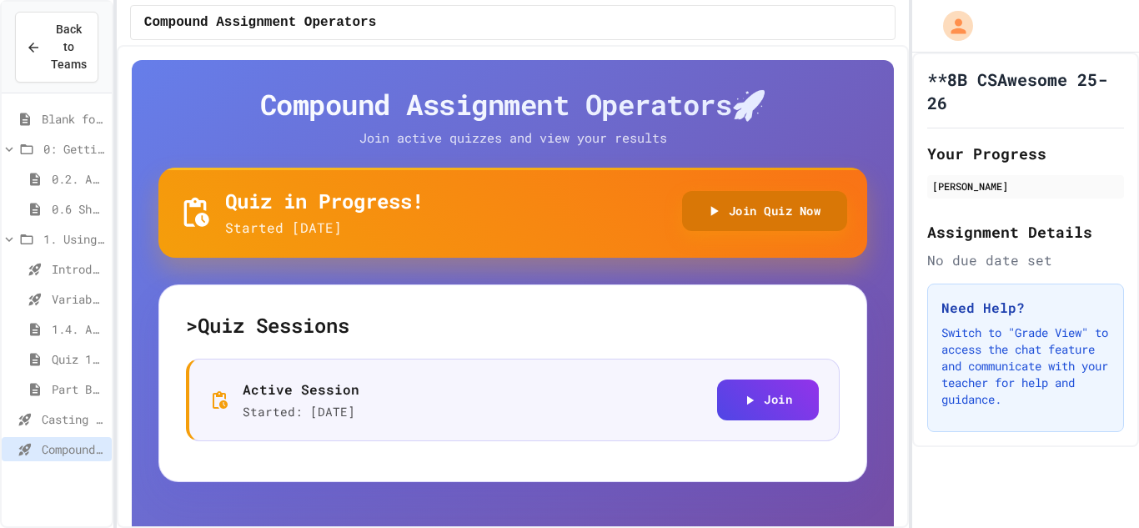
click at [765, 209] on button "Join Quiz Now" at bounding box center [765, 211] width 166 height 41
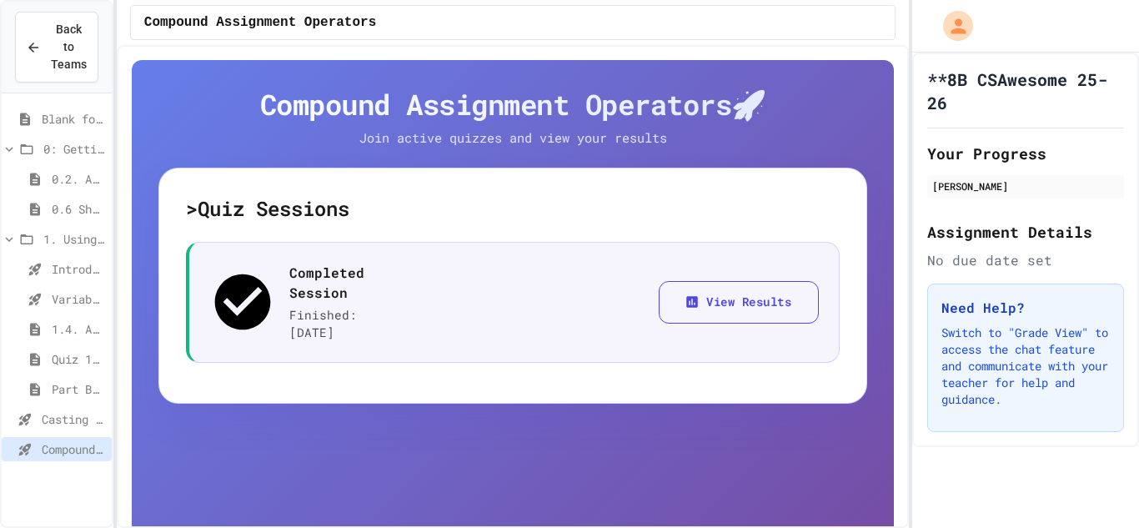
click at [71, 381] on span "Part B: Quiz 1A 1.1-1.4" at bounding box center [78, 389] width 53 height 18
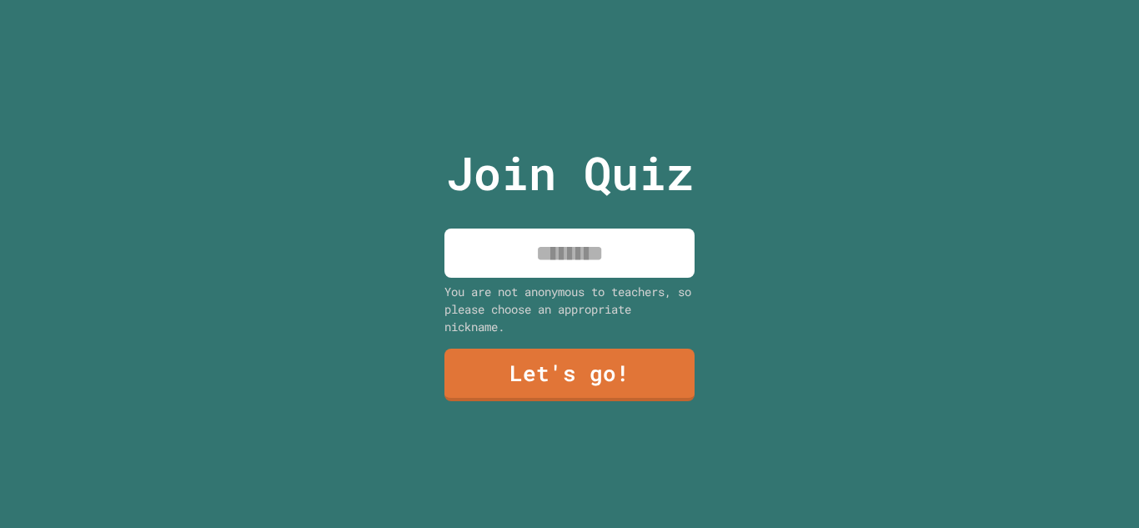
click at [646, 236] on input at bounding box center [570, 253] width 250 height 49
type input "***"
click at [614, 354] on link "Let's go!" at bounding box center [570, 373] width 250 height 55
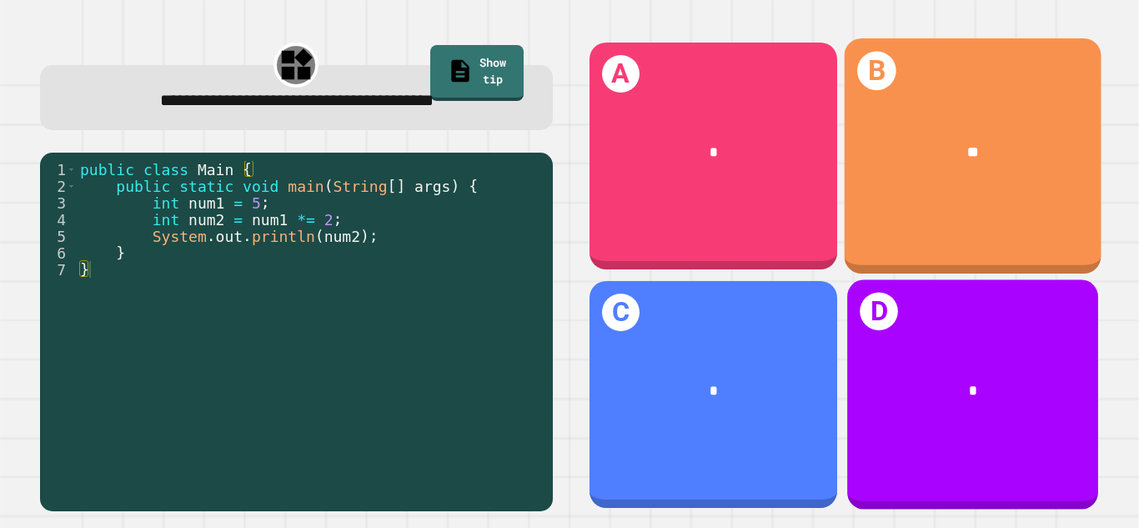
click at [1026, 214] on div "B **" at bounding box center [972, 155] width 257 height 235
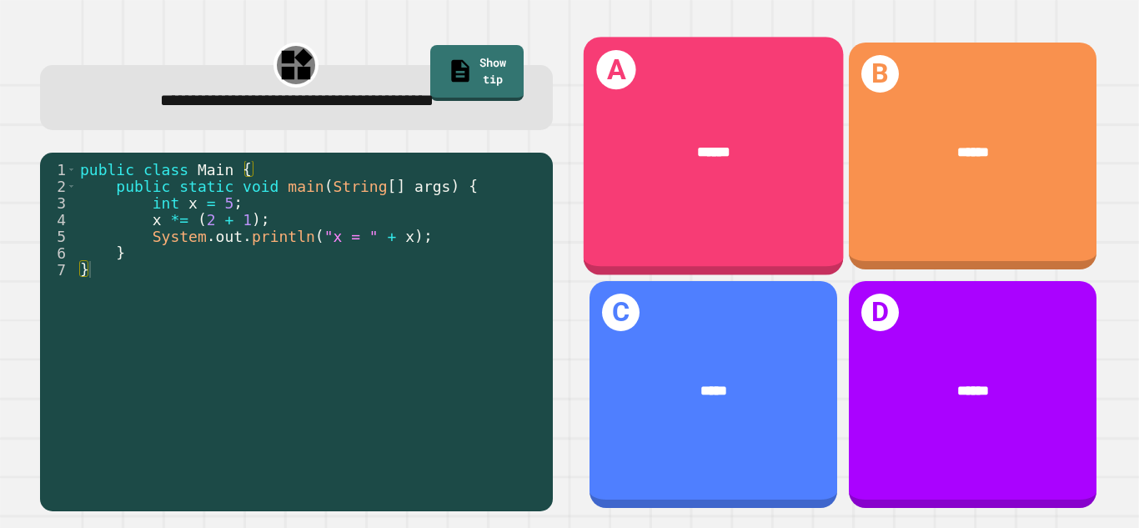
click at [711, 173] on div "******" at bounding box center [713, 151] width 260 height 79
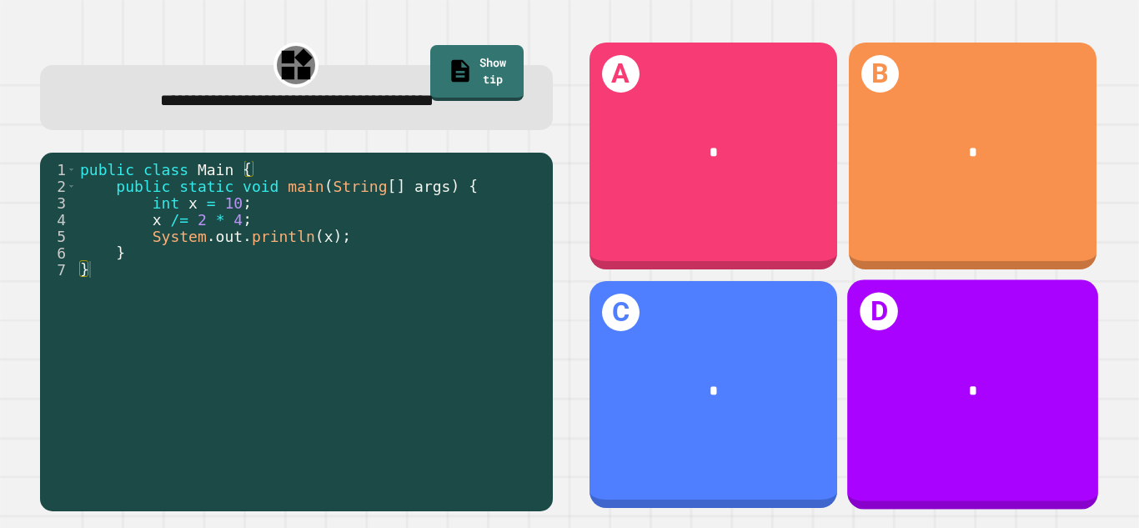
click at [1114, 437] on div "A * B * C * D *" at bounding box center [843, 275] width 547 height 505
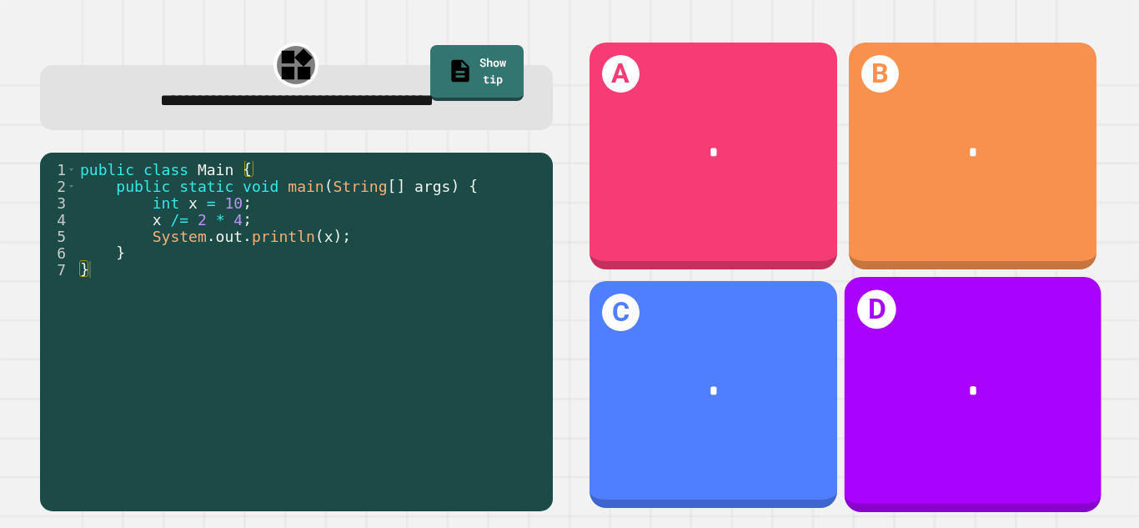
click at [976, 415] on div "*" at bounding box center [972, 390] width 257 height 78
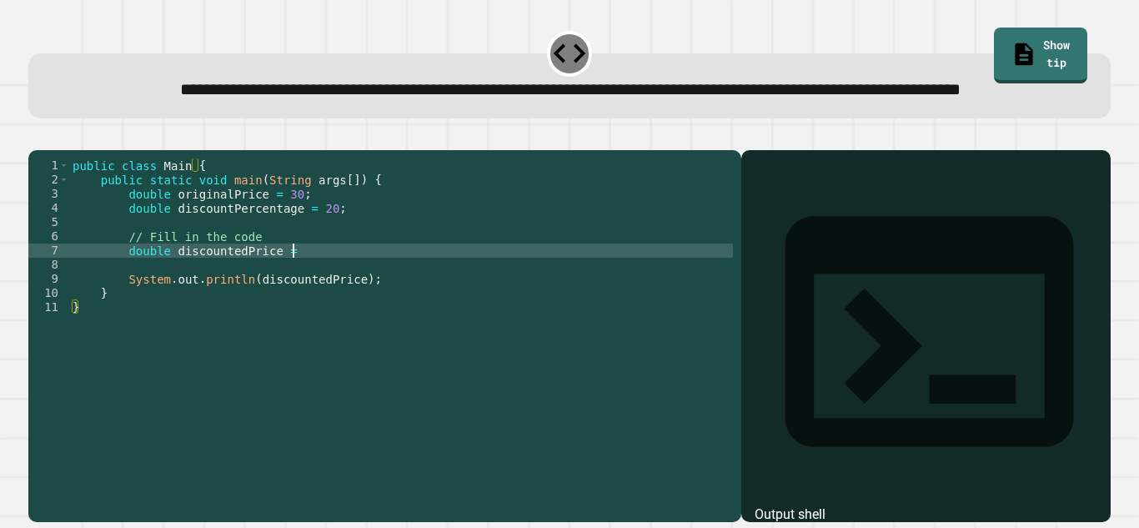
click at [307, 303] on div "public class Main { public static void main ( String args [ ]) { double origina…" at bounding box center [401, 314] width 664 height 312
click at [37, 137] on button "button" at bounding box center [37, 137] width 0 height 0
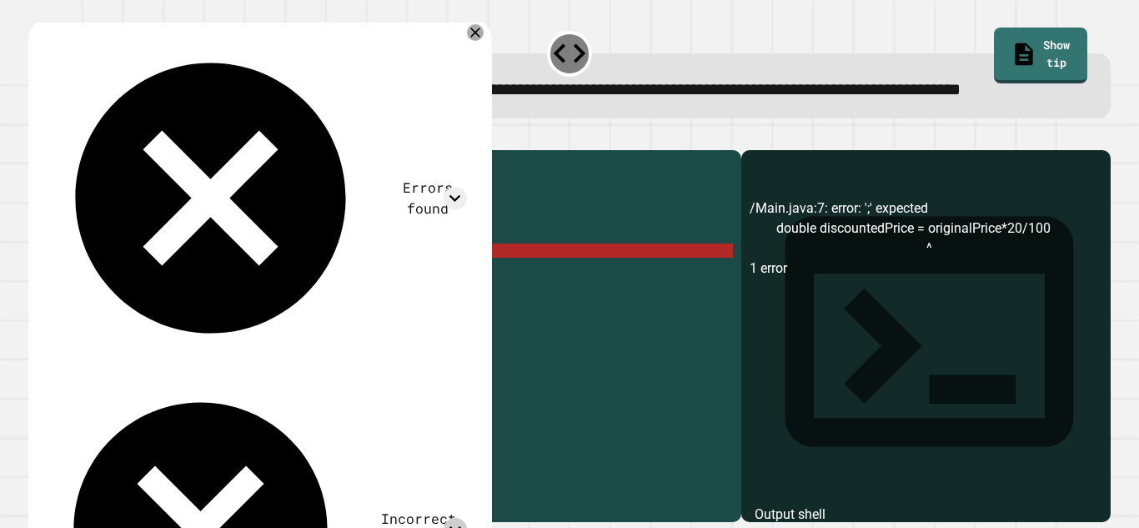
click at [466, 518] on icon at bounding box center [455, 529] width 23 height 23
click at [279, 300] on div "public class Main { public static void main ( String args [ ]) { double origina…" at bounding box center [401, 314] width 664 height 312
click at [460, 187] on icon at bounding box center [455, 198] width 23 height 23
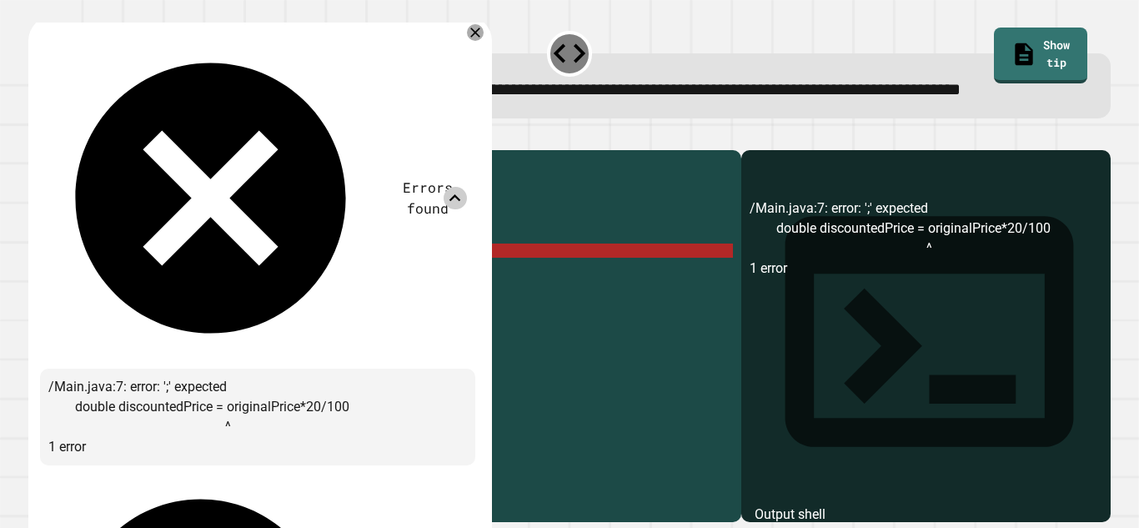
click at [460, 187] on icon at bounding box center [455, 198] width 23 height 23
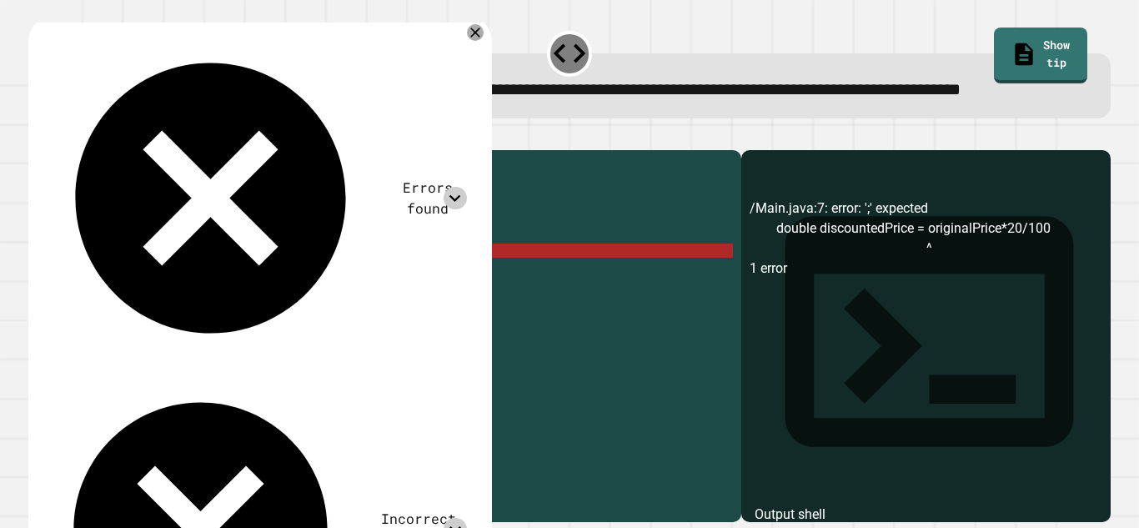
click at [293, 302] on div "public class Main { public static void main ( String args [ ]) { double origina…" at bounding box center [401, 314] width 664 height 312
click at [466, 187] on icon at bounding box center [455, 198] width 23 height 23
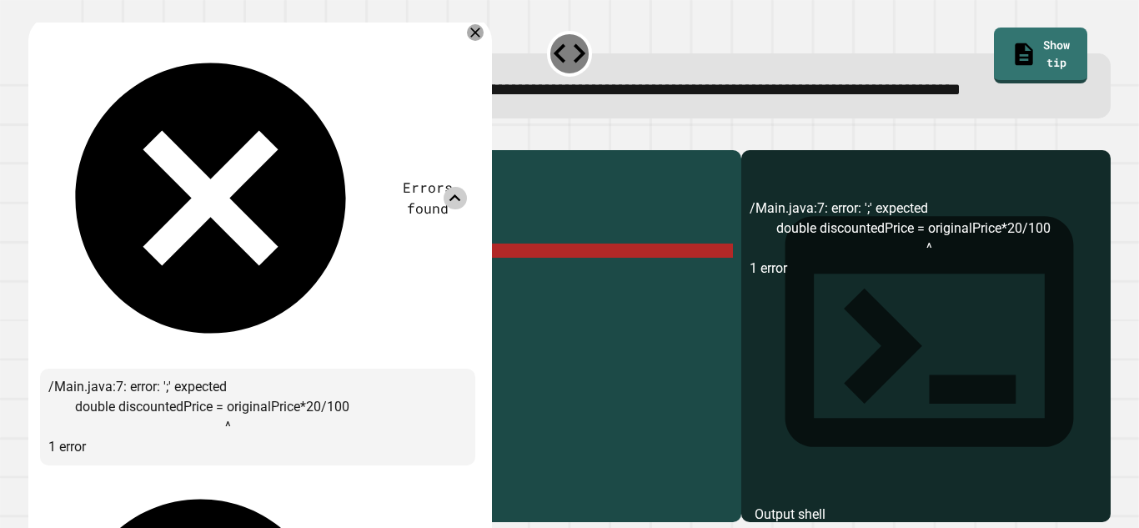
click at [466, 187] on icon at bounding box center [455, 198] width 23 height 23
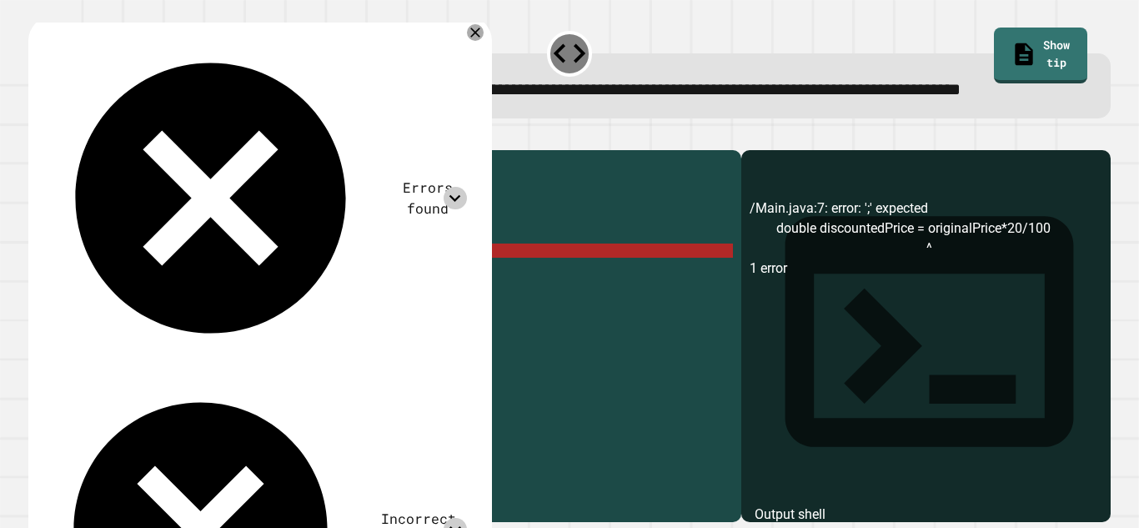
click at [442, 307] on div "public class Main { public static void main ( String args [ ]) { double origina…" at bounding box center [401, 314] width 664 height 312
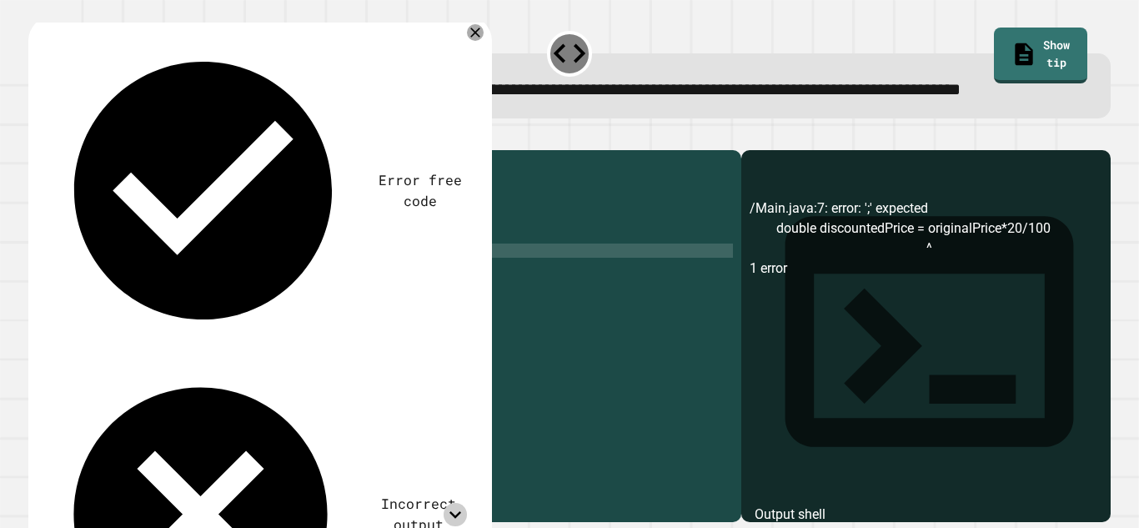
click at [37, 137] on icon "button" at bounding box center [37, 137] width 0 height 0
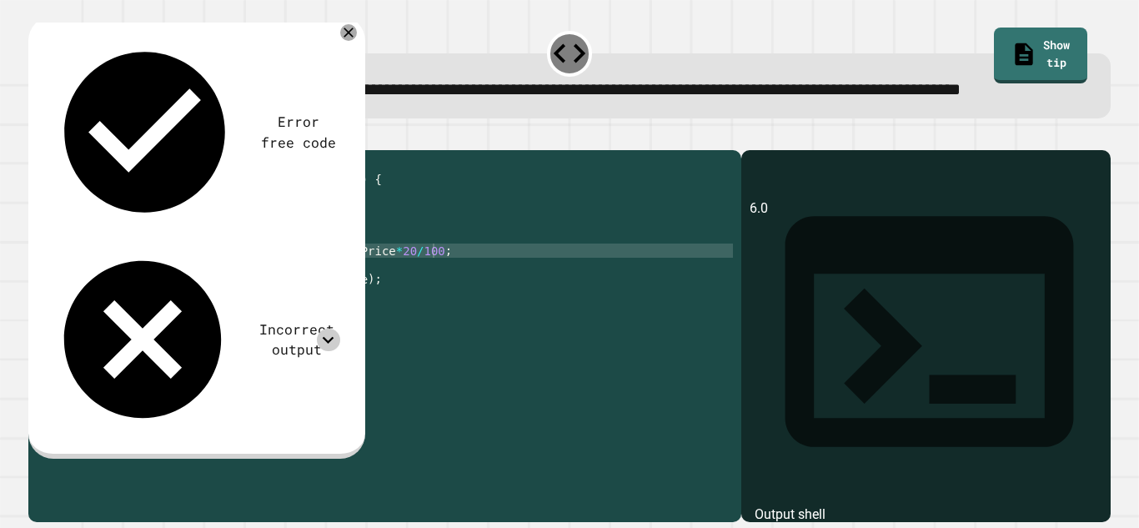
click at [319, 329] on icon at bounding box center [328, 340] width 23 height 23
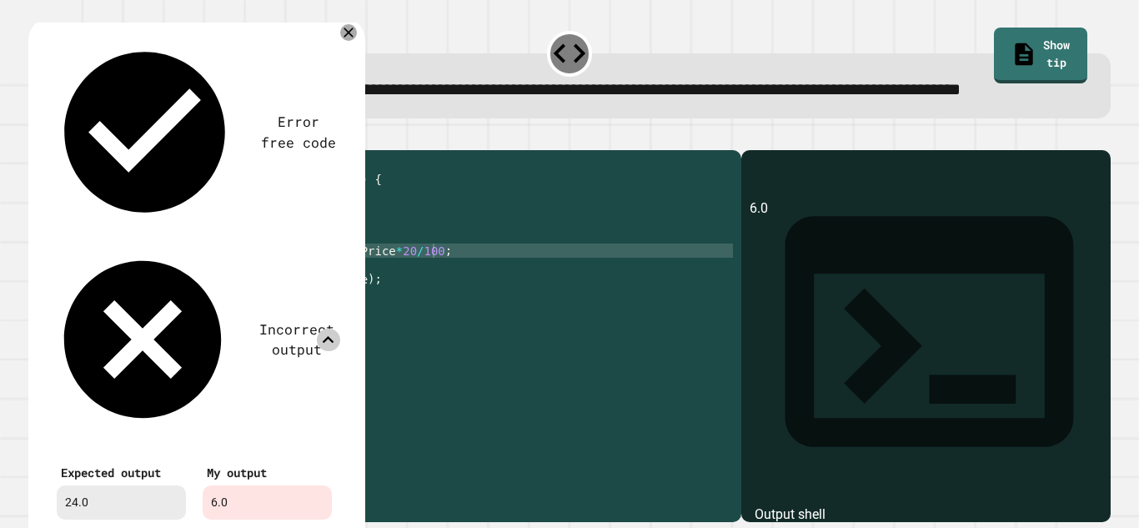
click at [319, 329] on icon at bounding box center [328, 340] width 23 height 23
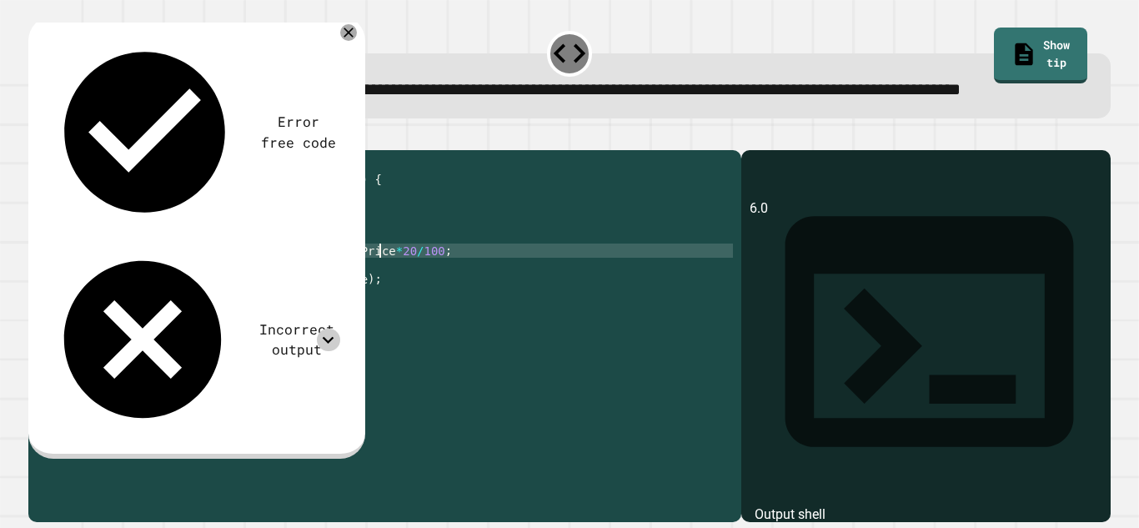
click at [383, 304] on div "public class Main { public static void main ( String args [ ]) { double origina…" at bounding box center [401, 314] width 664 height 312
click at [388, 301] on div "public class Main { public static void main ( String args [ ]) { double origina…" at bounding box center [401, 314] width 664 height 312
click at [37, 137] on icon "button" at bounding box center [37, 137] width 0 height 0
click at [398, 303] on div "public class Main { public static void main ( String args [ ]) { double origina…" at bounding box center [401, 314] width 664 height 312
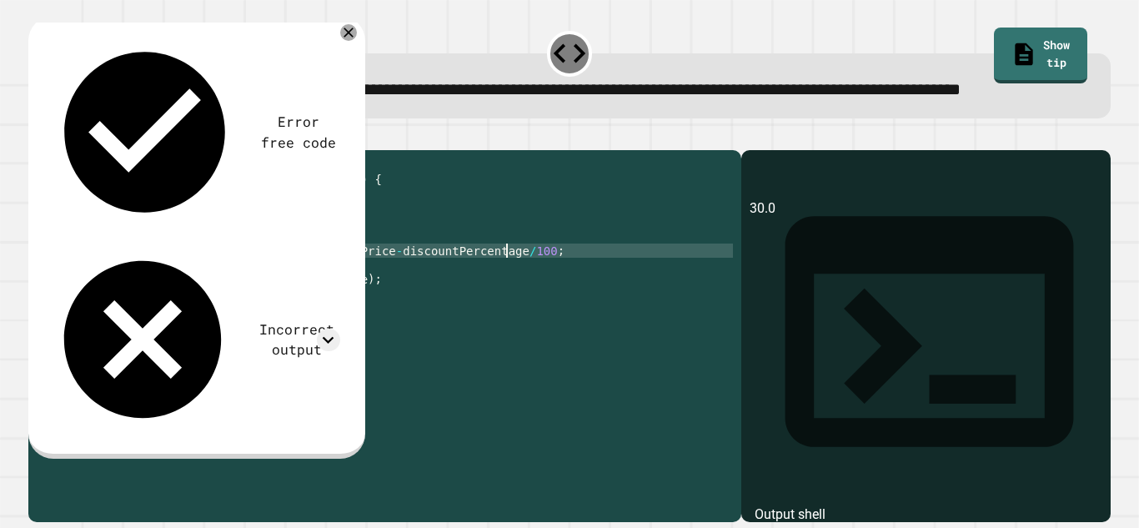
scroll to position [0, 55]
click at [37, 137] on icon "button" at bounding box center [37, 137] width 0 height 0
click at [331, 329] on icon at bounding box center [328, 340] width 23 height 23
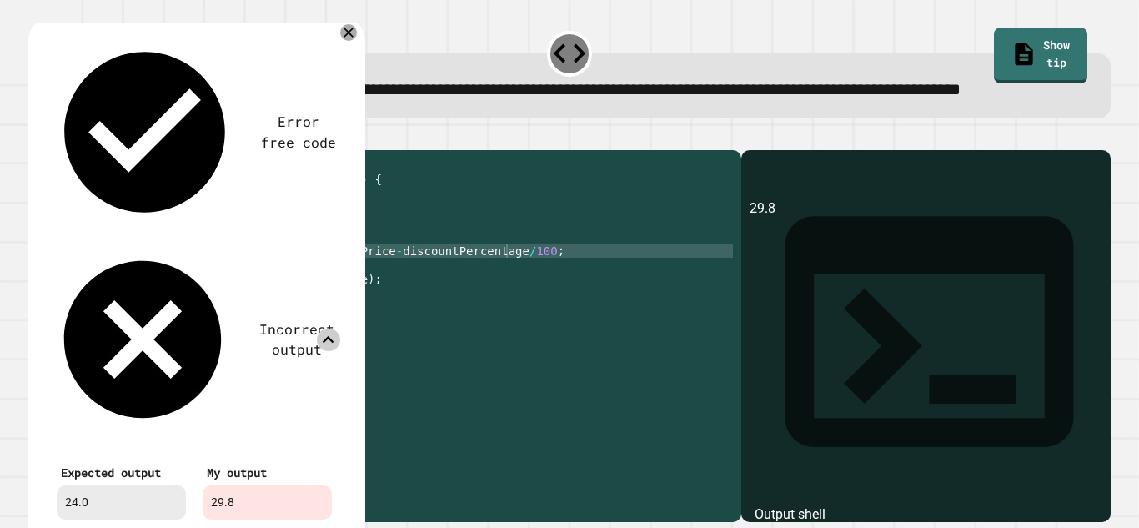
click at [324, 329] on icon at bounding box center [328, 340] width 23 height 23
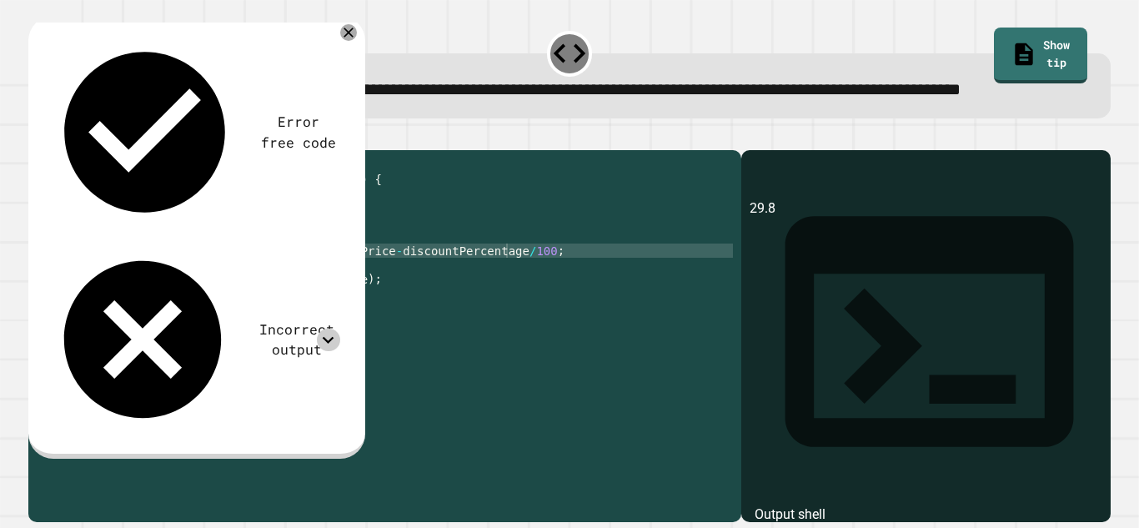
click at [382, 300] on div "public class Main { public static void main ( String args [ ]) { double origina…" at bounding box center [401, 314] width 664 height 312
click at [386, 302] on div "public class Main { public static void main ( String args [ ]) { double origina…" at bounding box center [401, 314] width 664 height 312
click at [37, 137] on icon "button" at bounding box center [37, 137] width 0 height 0
click at [327, 329] on icon at bounding box center [328, 340] width 23 height 23
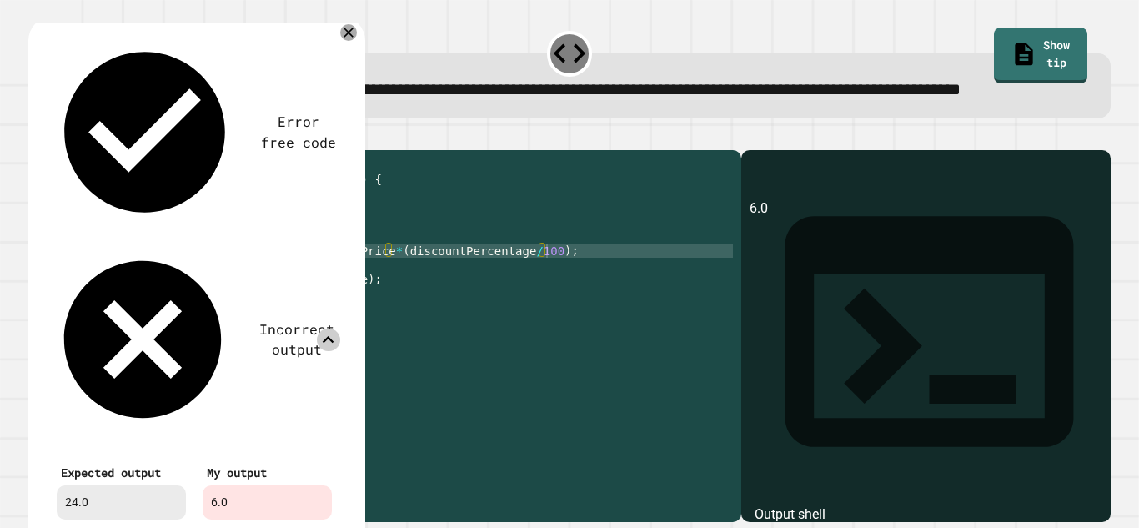
click at [327, 329] on icon at bounding box center [328, 340] width 23 height 23
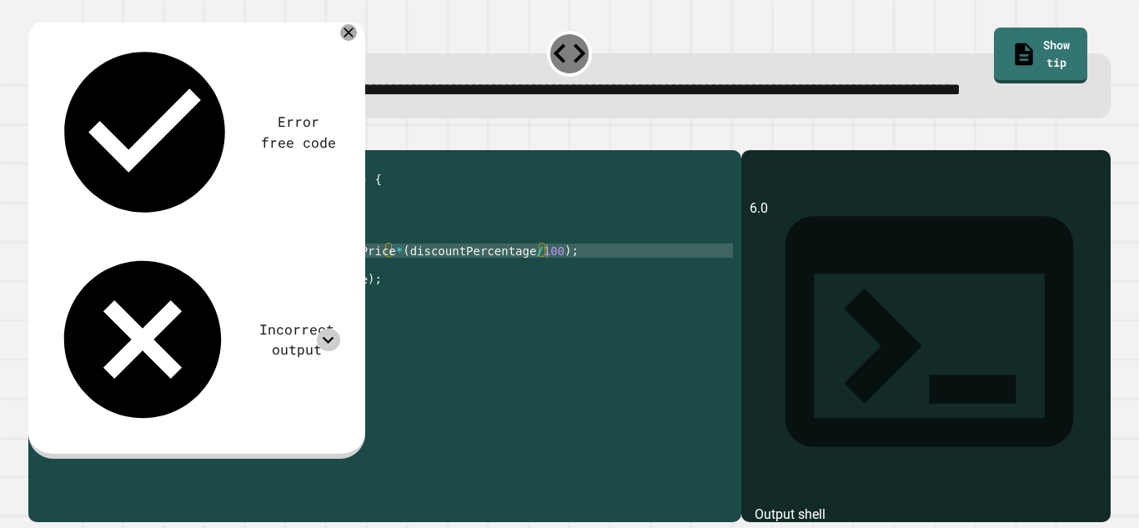
click at [388, 298] on div "public class Main { public static void main ( String args [ ]) { double origina…" at bounding box center [401, 314] width 664 height 312
click at [37, 137] on icon "button" at bounding box center [37, 137] width 0 height 0
click at [540, 297] on div "public class Main { public static void main ( String args [ ]) { double origina…" at bounding box center [401, 314] width 664 height 312
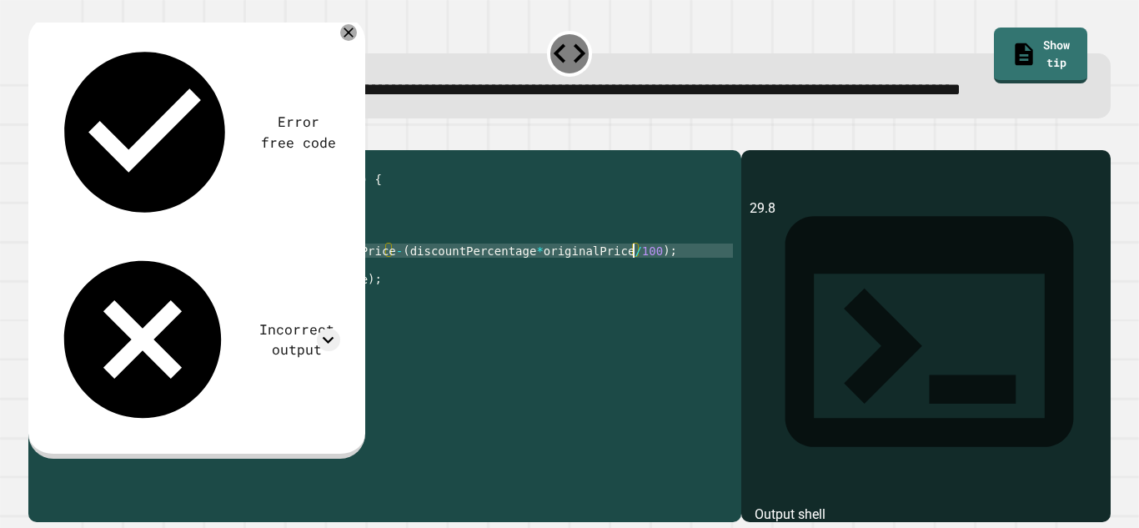
type textarea "**********"
click at [53, 153] on icon "button" at bounding box center [47, 147] width 9 height 12
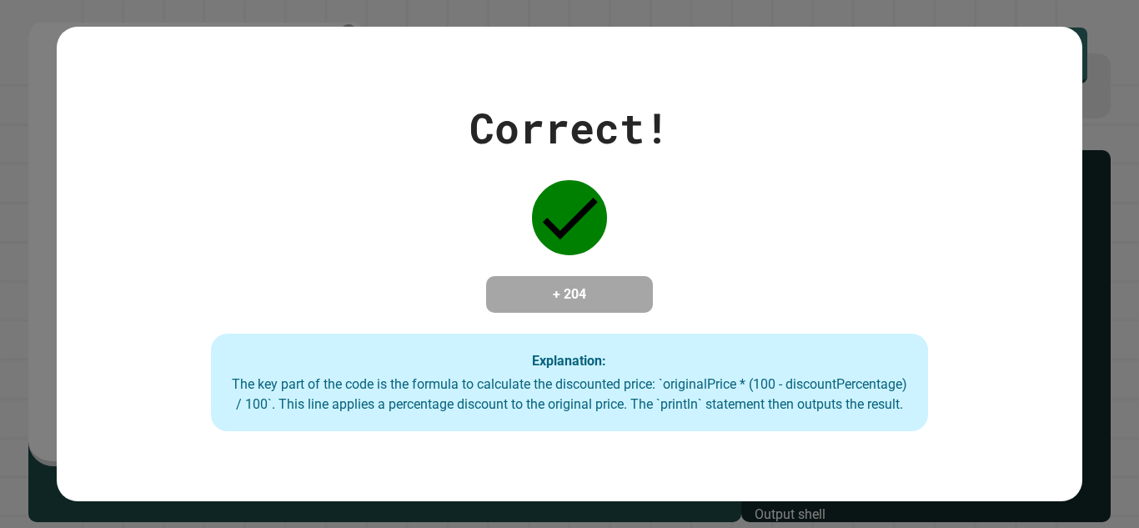
click at [689, 299] on div "Correct! + 204 Explanation: The key part of the code is the formula to calculat…" at bounding box center [569, 264] width 1025 height 335
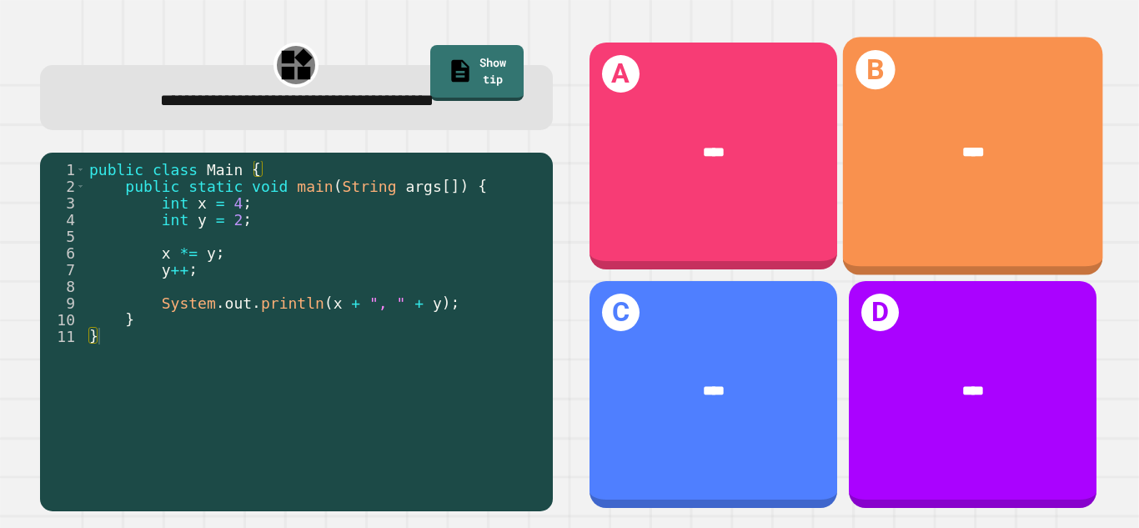
click at [977, 237] on div "B ****" at bounding box center [972, 156] width 260 height 239
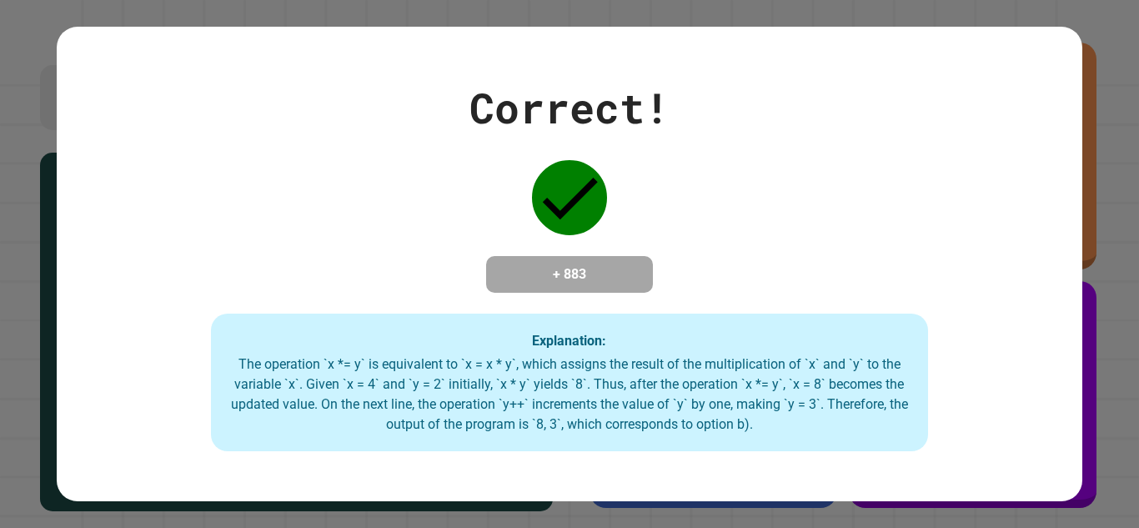
click at [216, 221] on div "Correct! + 883 Explanation: The operation `x *= y` is equivalent to `x = x * y`…" at bounding box center [569, 264] width 1025 height 375
